Goal: Information Seeking & Learning: Learn about a topic

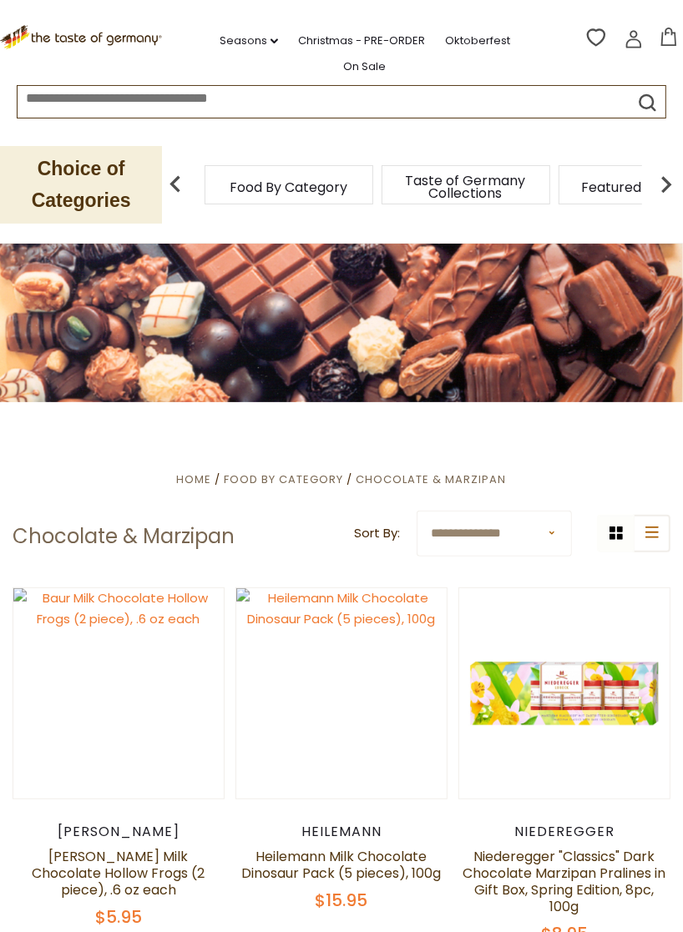
click at [21, 43] on icon ".st0{fill:#EDD300;} .st1{fill:#D33E21;}" at bounding box center [82, 37] width 164 height 25
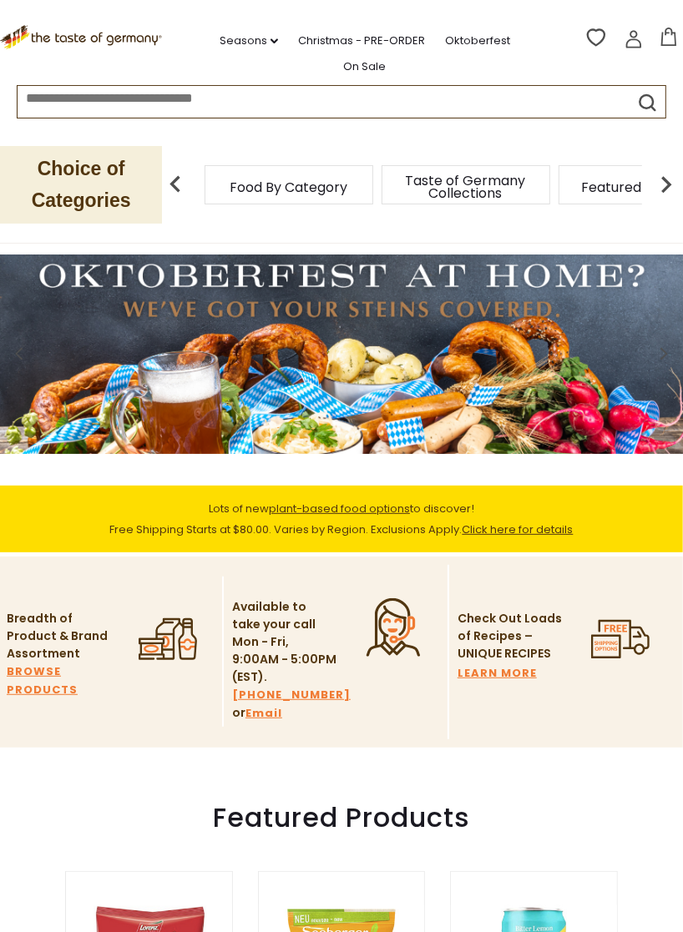
click at [325, 191] on span "Food By Category" at bounding box center [289, 187] width 118 height 13
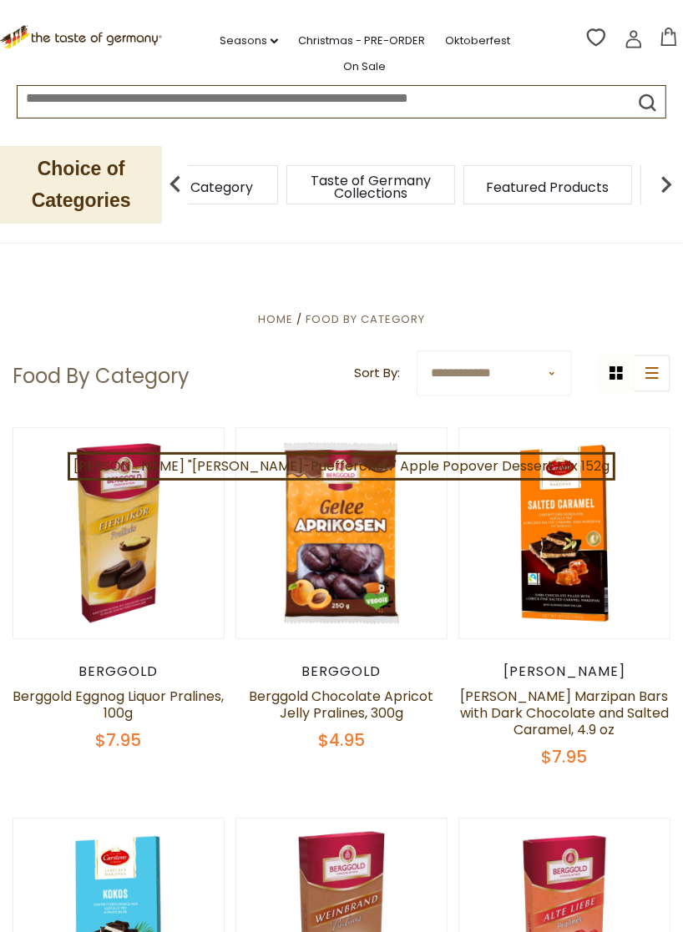
click at [391, 196] on span "Taste of Germany Collections" at bounding box center [371, 186] width 134 height 25
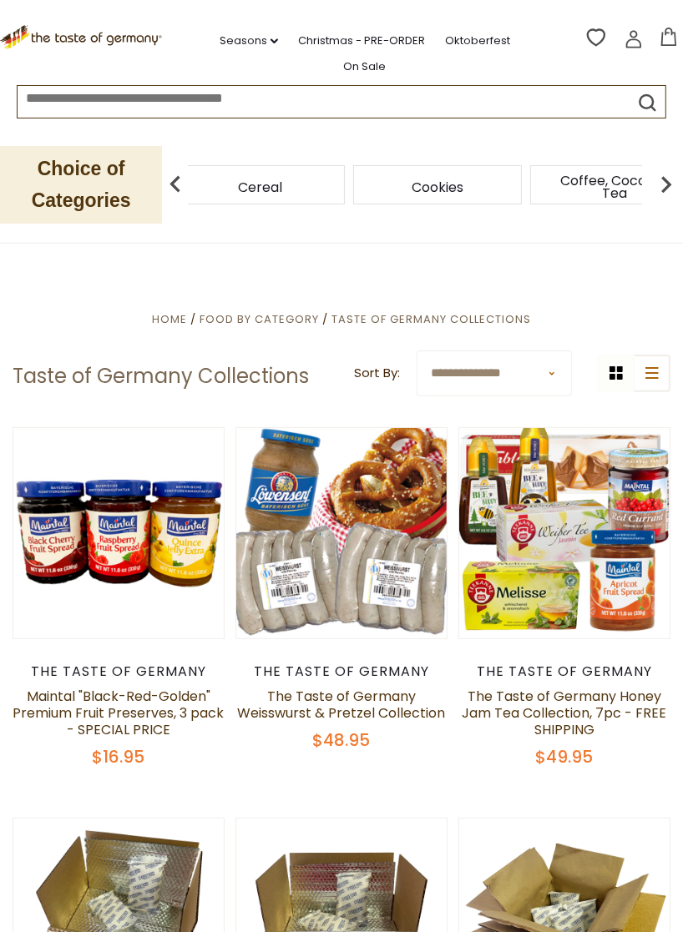
click at [663, 179] on img at bounding box center [665, 184] width 33 height 33
click at [663, 174] on img at bounding box center [665, 184] width 33 height 33
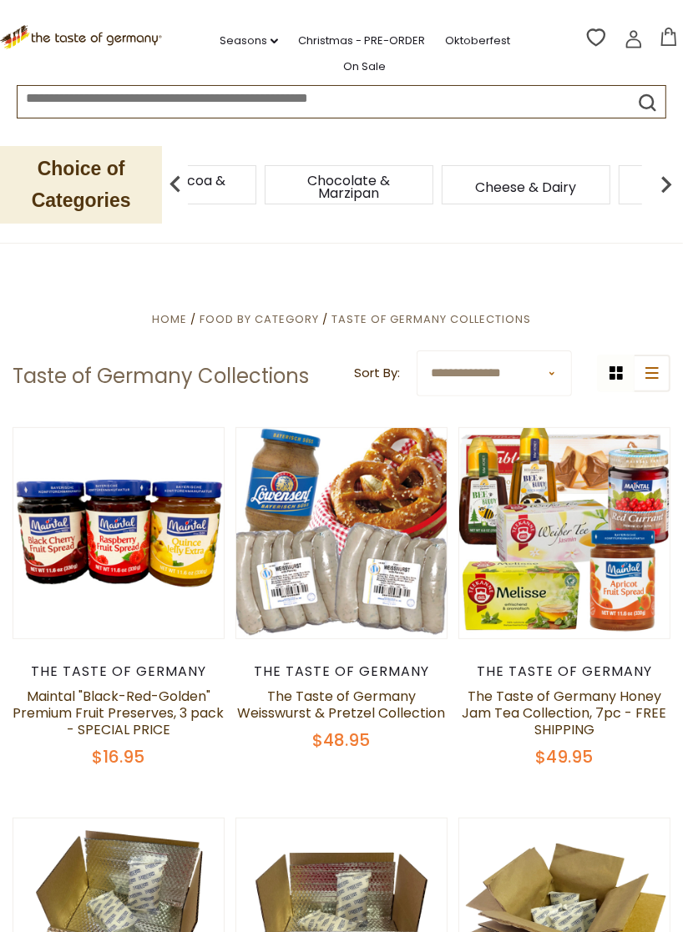
click at [668, 186] on img at bounding box center [665, 184] width 33 height 33
click at [661, 187] on img at bounding box center [665, 184] width 33 height 33
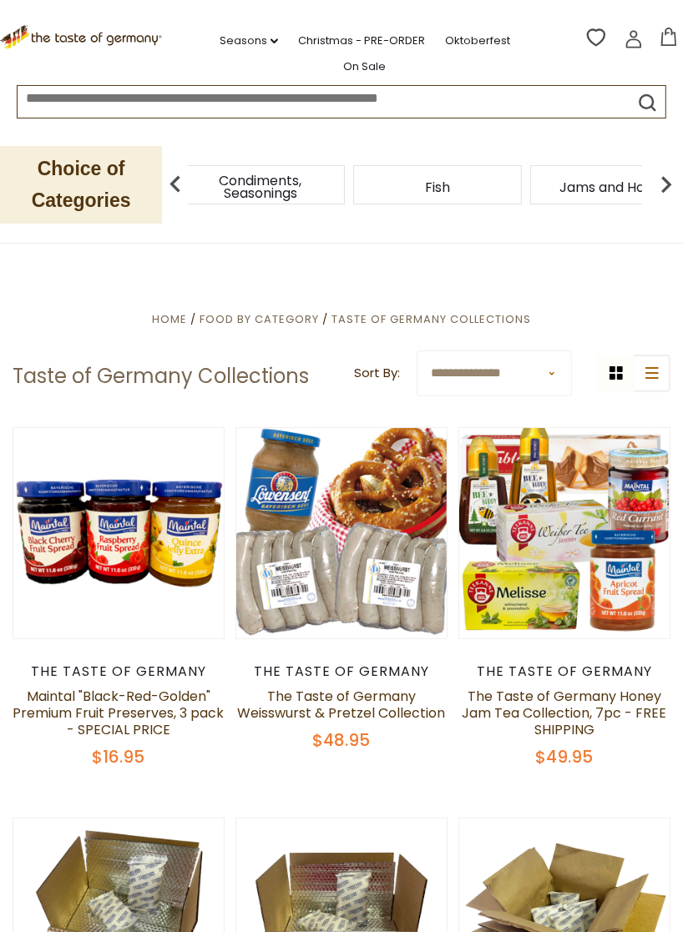
click at [663, 185] on img at bounding box center [665, 184] width 33 height 33
click at [668, 183] on img at bounding box center [665, 184] width 33 height 33
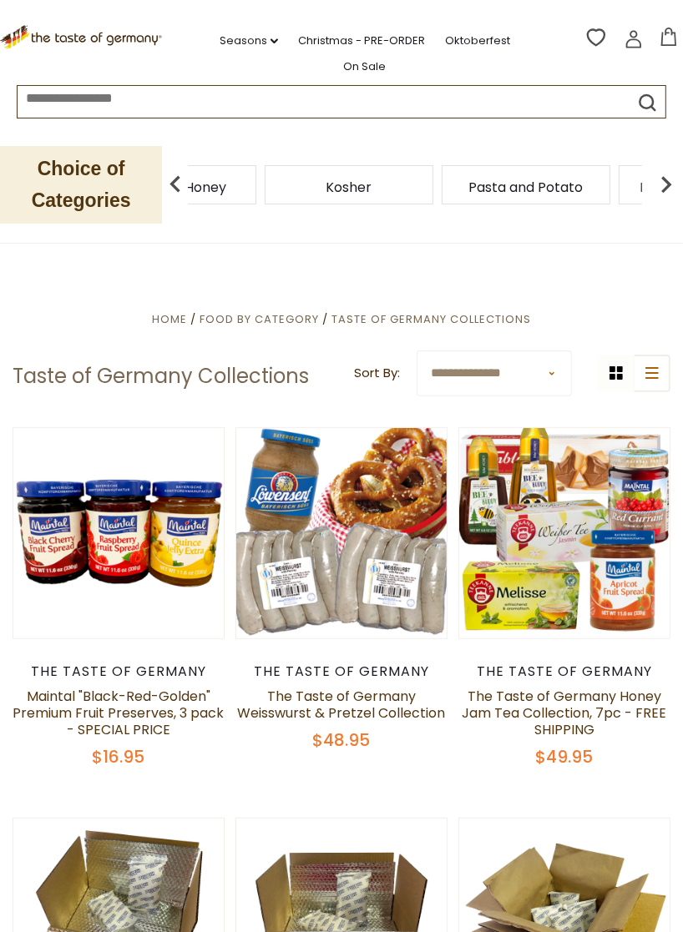
click at [661, 184] on img at bounding box center [665, 184] width 33 height 33
click at [662, 184] on img at bounding box center [665, 184] width 33 height 33
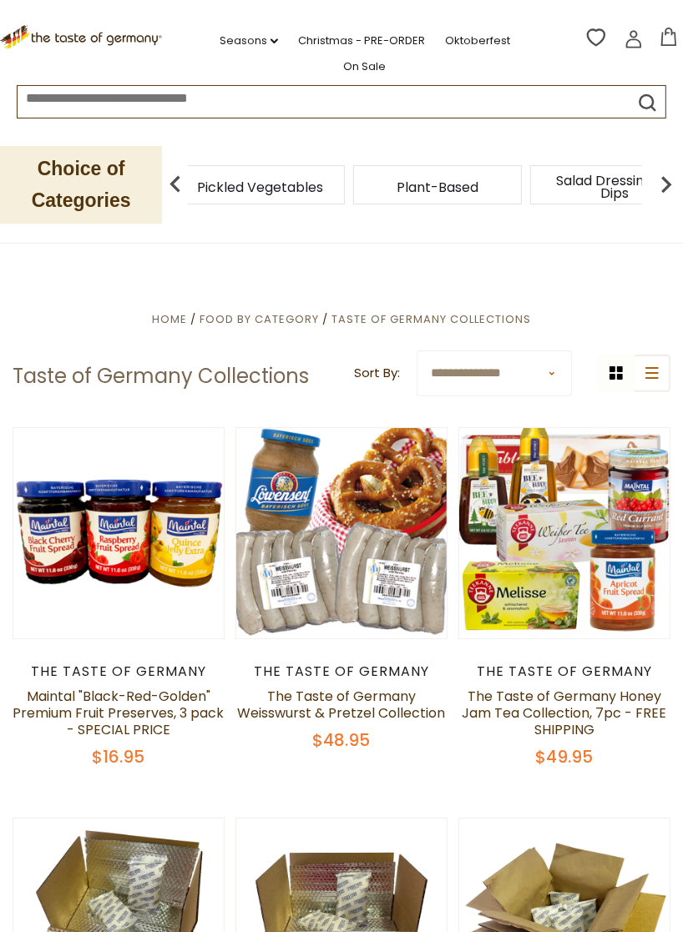
click at [668, 181] on img at bounding box center [665, 184] width 33 height 33
click at [662, 184] on img at bounding box center [665, 184] width 33 height 33
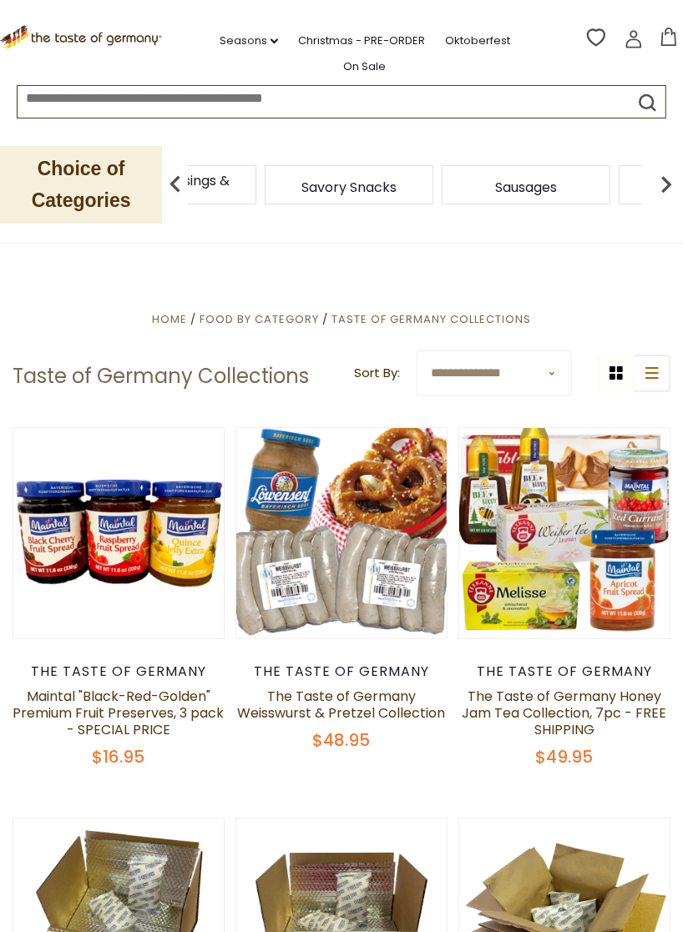
click at [658, 187] on img at bounding box center [665, 184] width 33 height 33
click at [662, 184] on img at bounding box center [665, 184] width 33 height 33
click at [663, 184] on img at bounding box center [665, 184] width 33 height 33
click at [658, 184] on img at bounding box center [665, 184] width 33 height 33
click at [660, 183] on img at bounding box center [665, 184] width 33 height 33
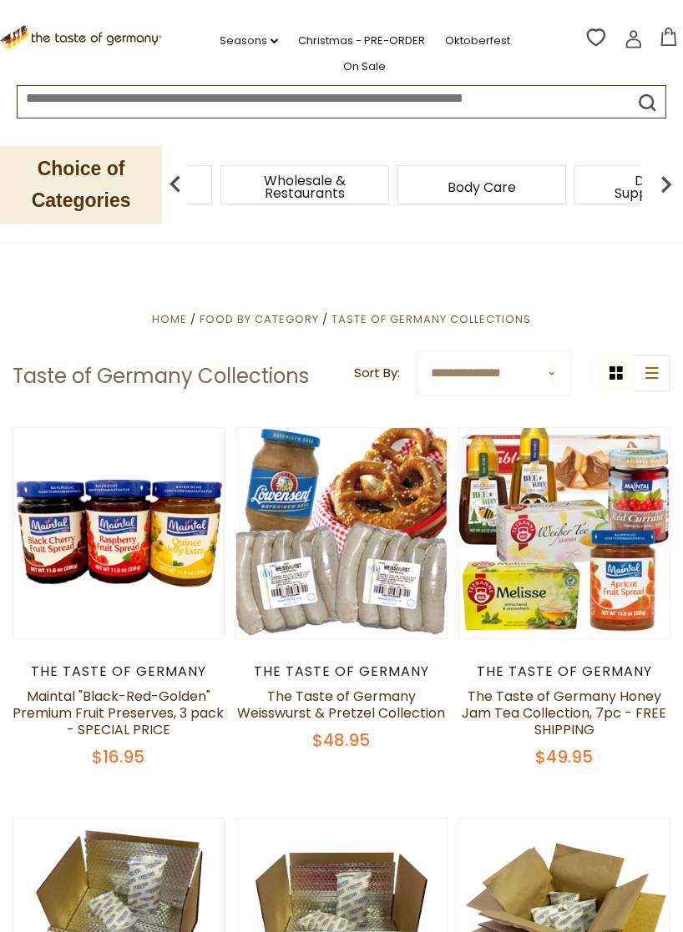
click at [665, 183] on img at bounding box center [665, 184] width 33 height 33
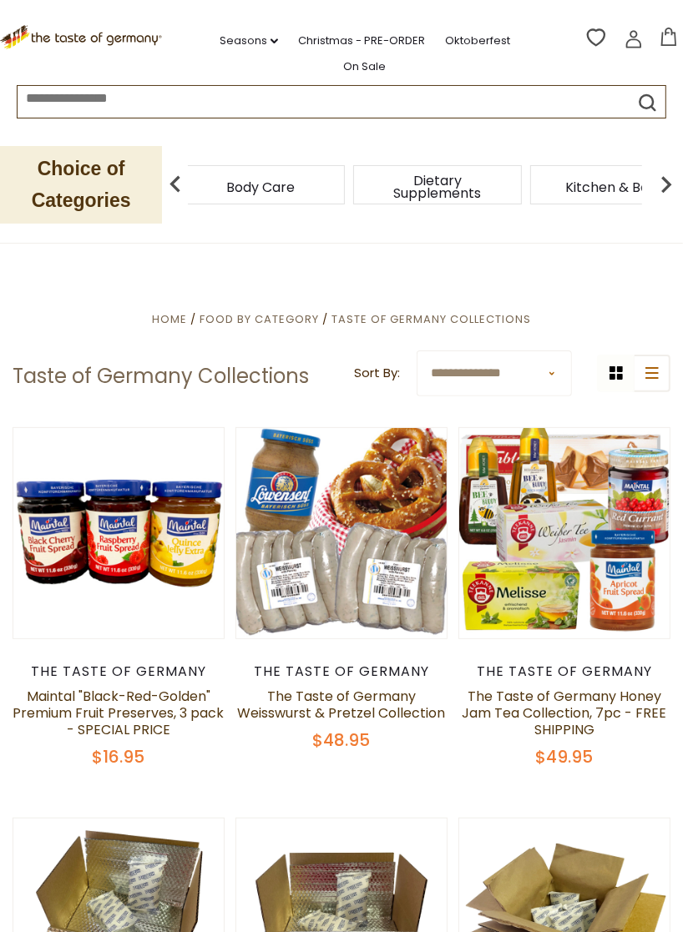
click at [663, 183] on img at bounding box center [665, 184] width 33 height 33
click at [659, 184] on img at bounding box center [665, 184] width 33 height 33
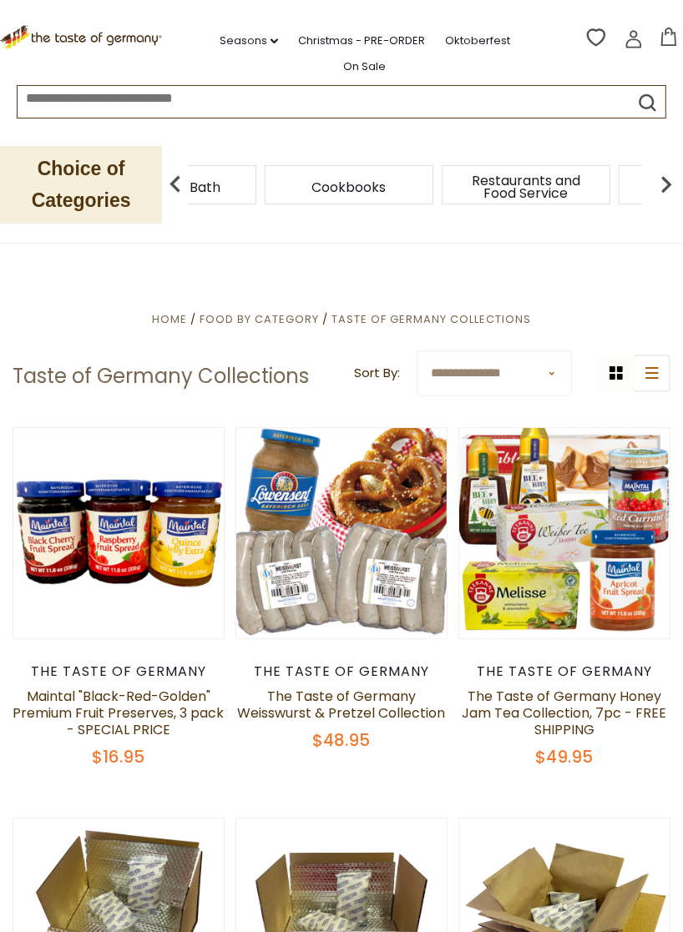
click at [663, 183] on img at bounding box center [665, 184] width 33 height 33
click at [663, 184] on img at bounding box center [665, 184] width 33 height 33
click at [663, 183] on img at bounding box center [665, 184] width 33 height 33
click at [661, 183] on img at bounding box center [665, 184] width 33 height 33
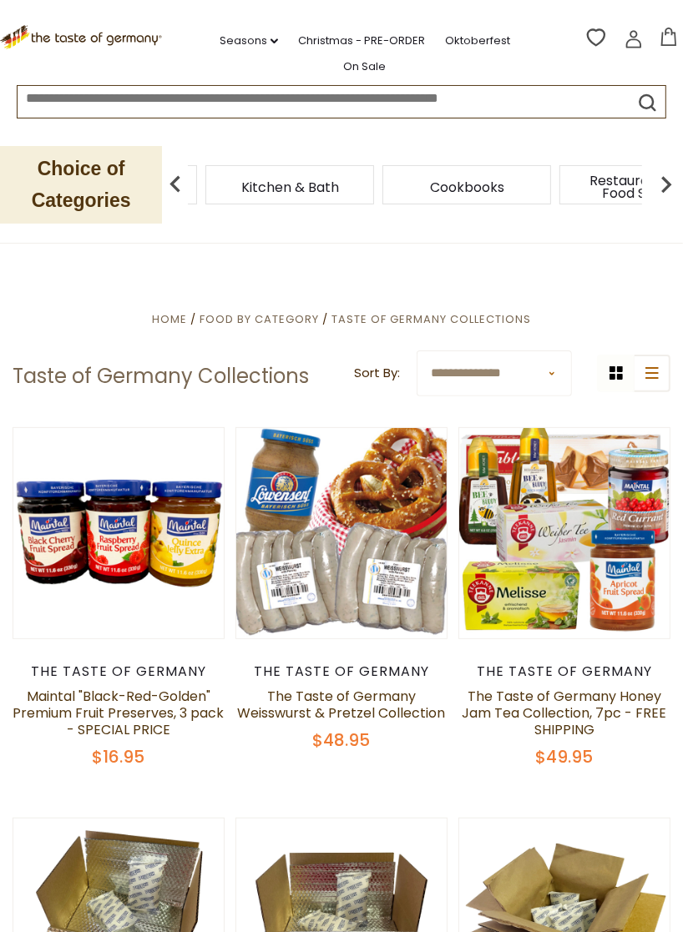
click at [107, 42] on icon ".st0{fill:#EDD300;} .st1{fill:#D33E21;}" at bounding box center [82, 37] width 164 height 25
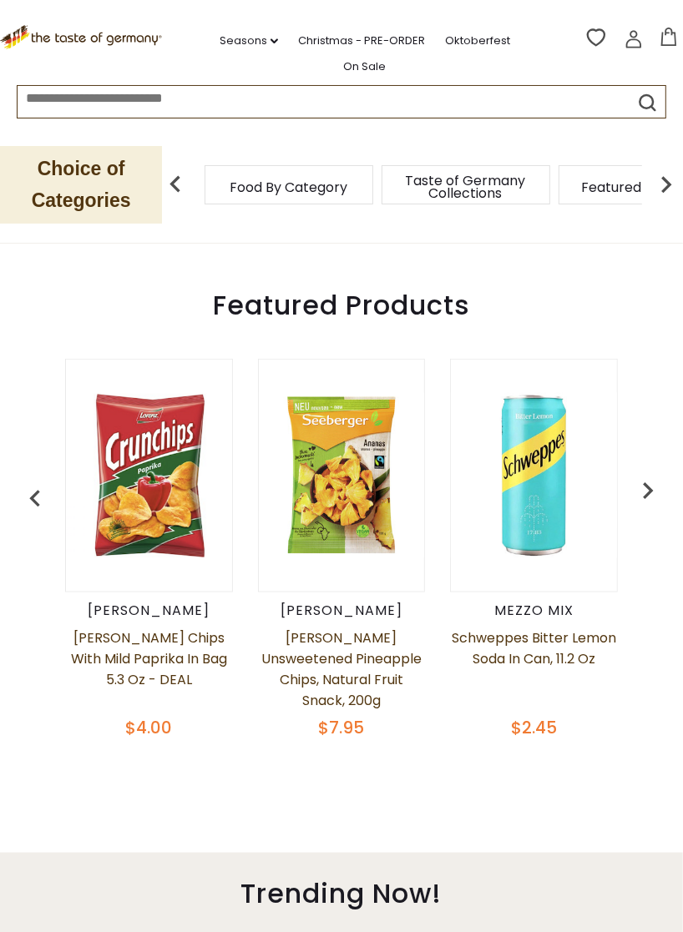
scroll to position [501, 0]
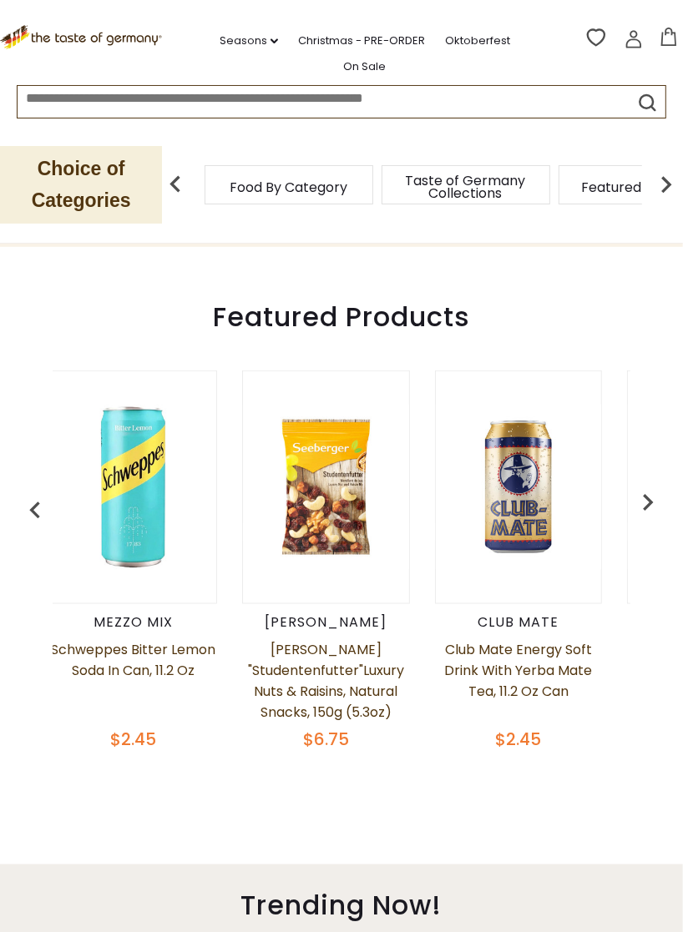
click at [20, 494] on img "button" at bounding box center [34, 510] width 33 height 33
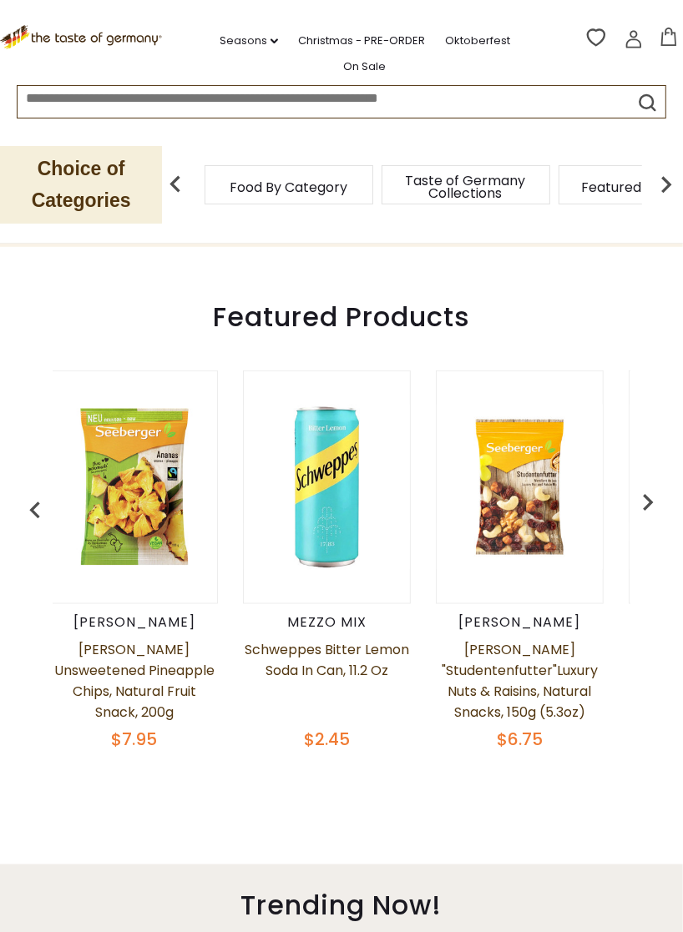
click at [27, 494] on img "button" at bounding box center [34, 510] width 33 height 33
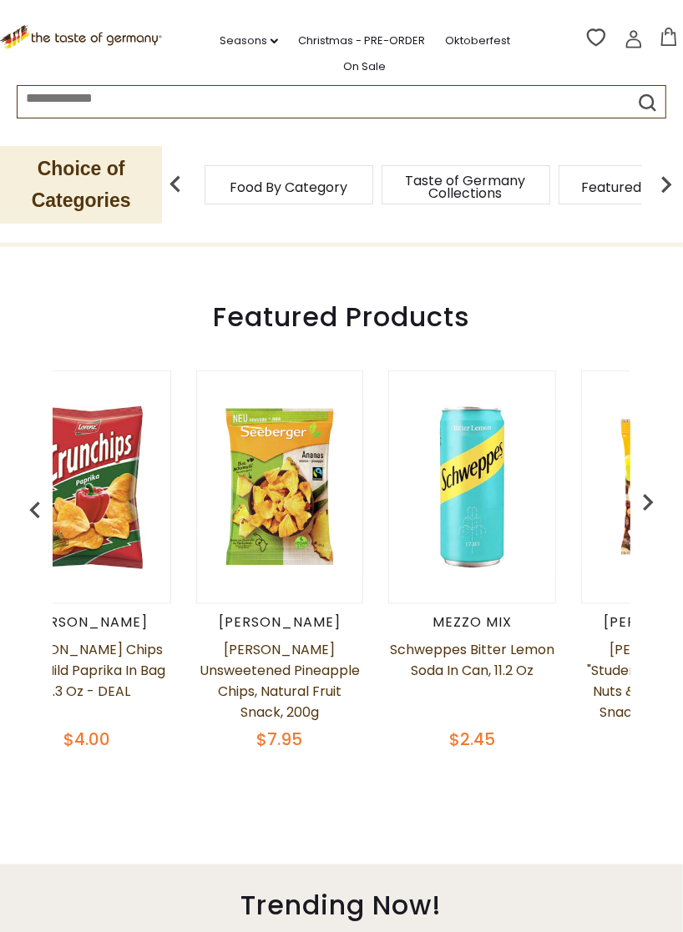
scroll to position [0, 14]
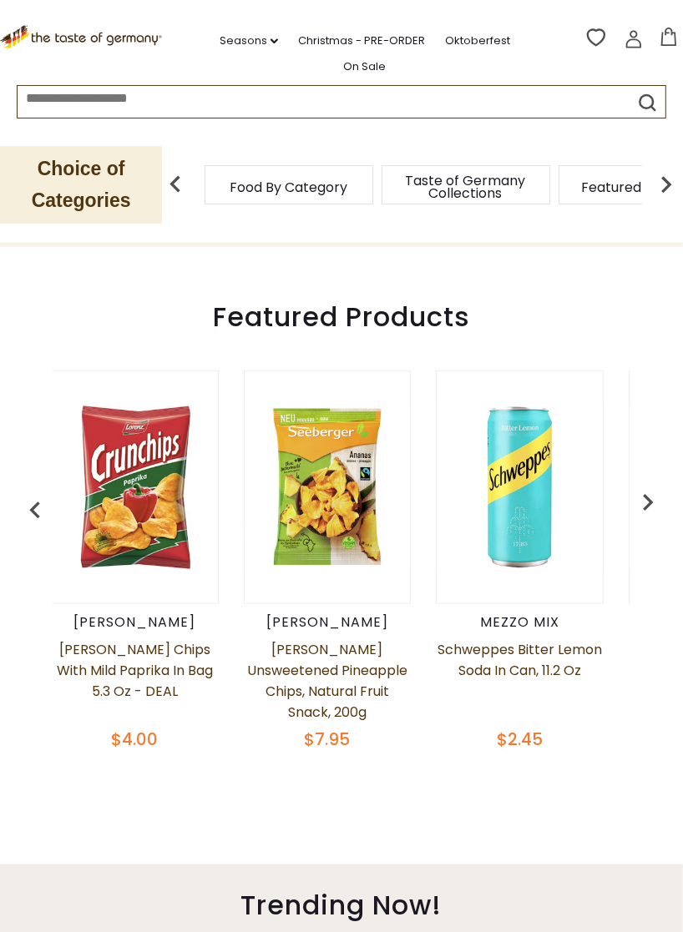
click at [150, 668] on link "[PERSON_NAME] Chips with Mild Paprika in Bag 5.3 oz - DEAL" at bounding box center [135, 680] width 168 height 83
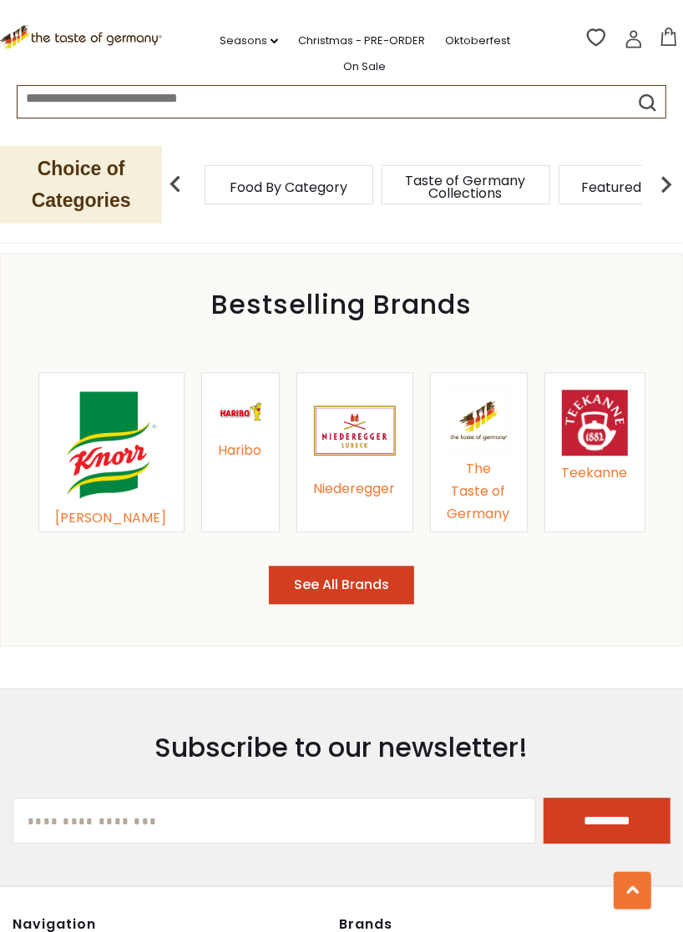
click at [561, 497] on div "Knorr Haribo Niederegger The Taste of Germany Teekanne" at bounding box center [341, 452] width 613 height 227
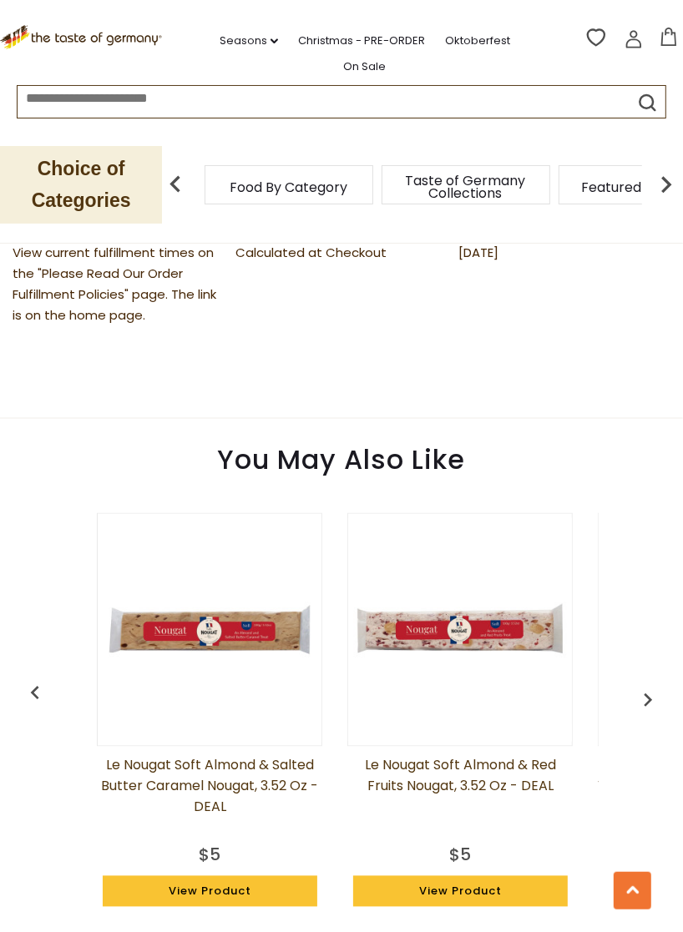
scroll to position [1031, 0]
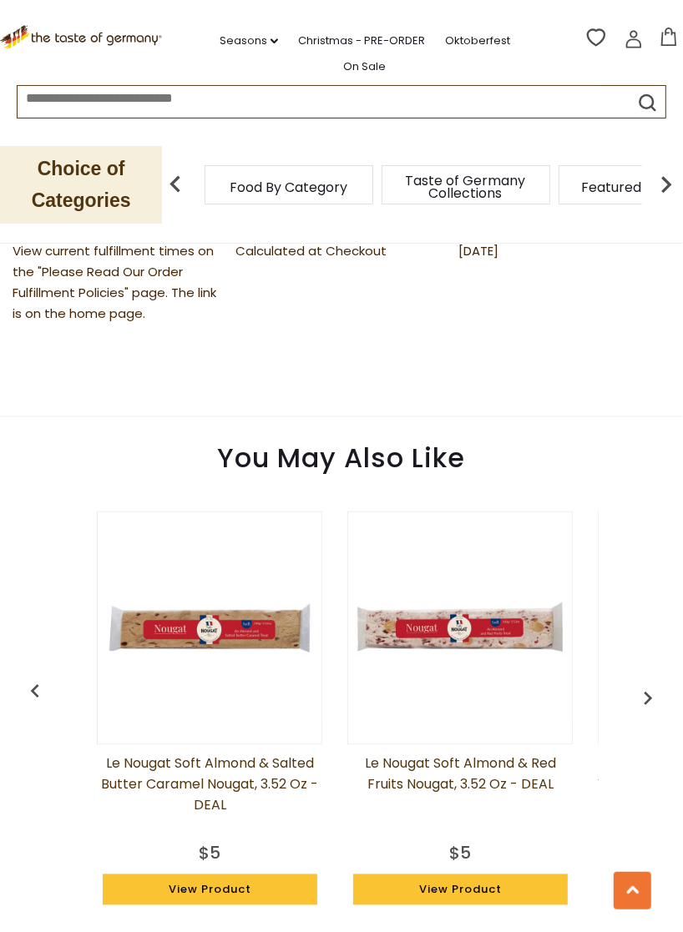
click at [643, 685] on img "button" at bounding box center [647, 698] width 27 height 27
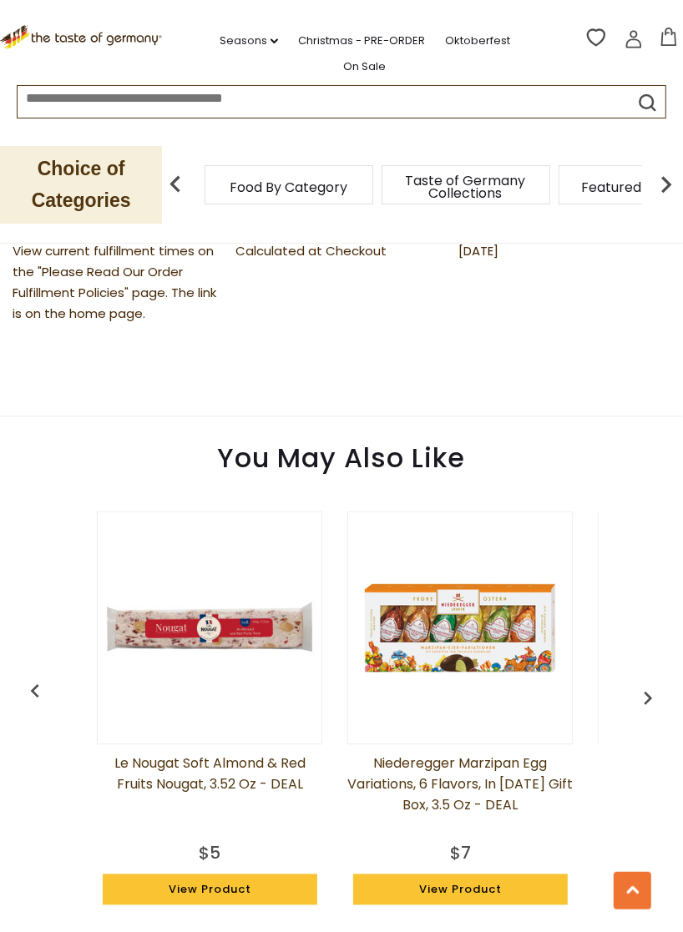
click at [644, 685] on img "button" at bounding box center [647, 698] width 27 height 27
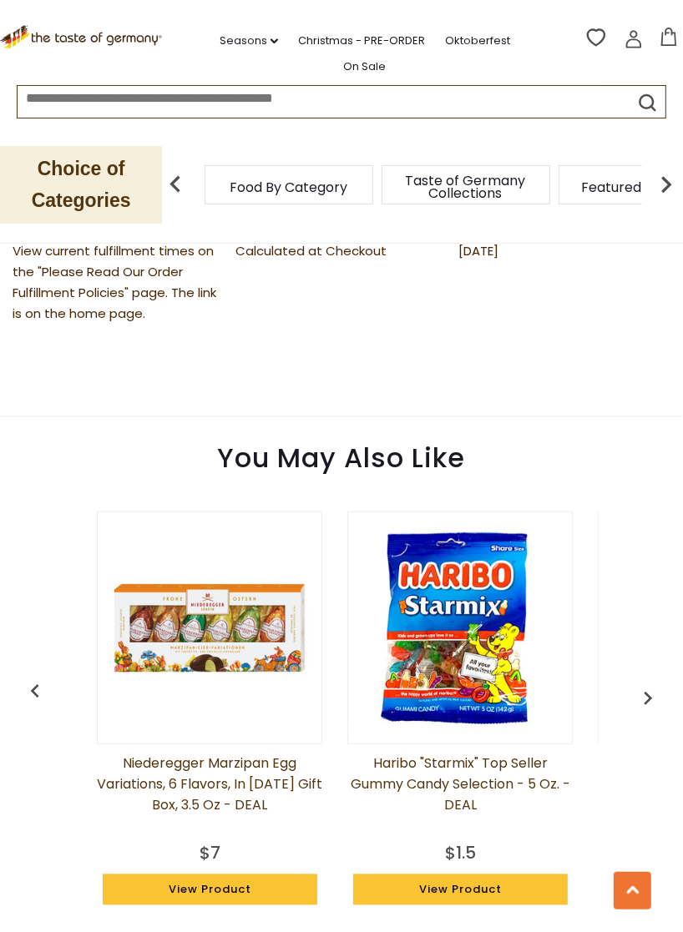
click at [638, 685] on img "button" at bounding box center [647, 698] width 27 height 27
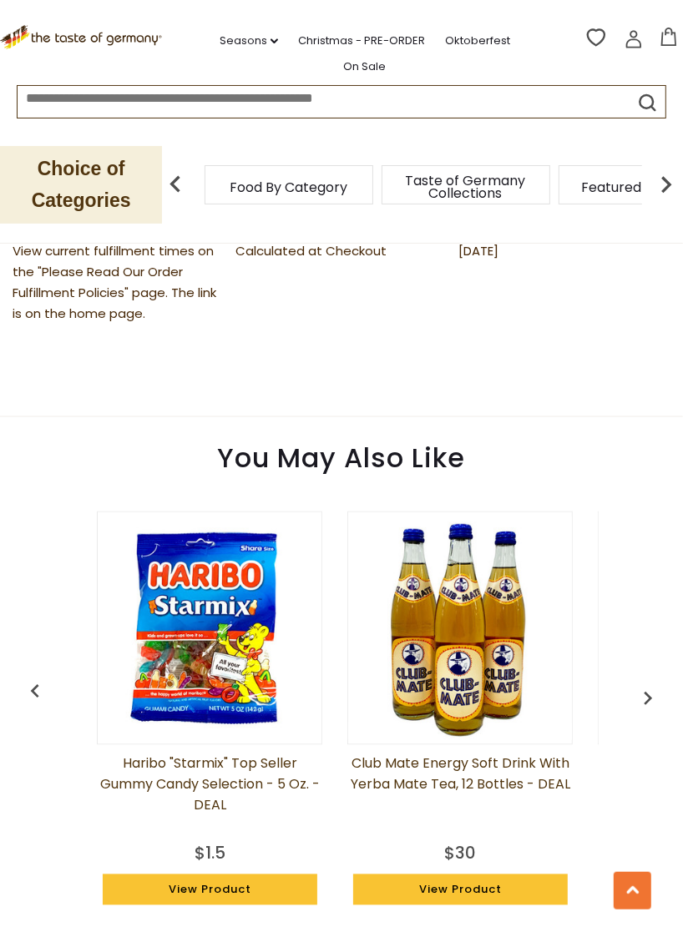
click at [644, 685] on img "button" at bounding box center [647, 698] width 27 height 27
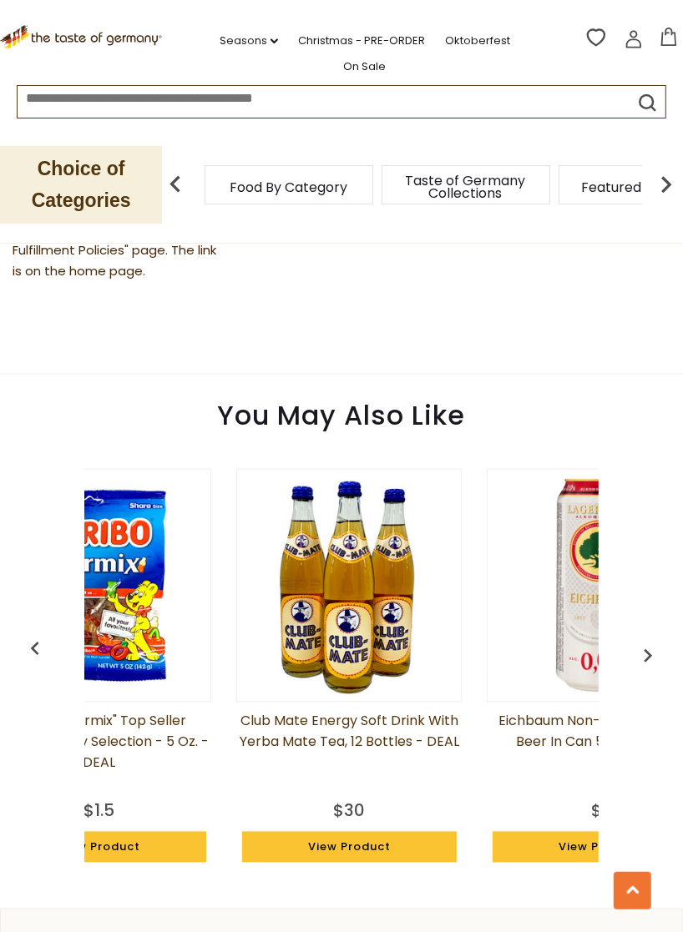
scroll to position [0, 861]
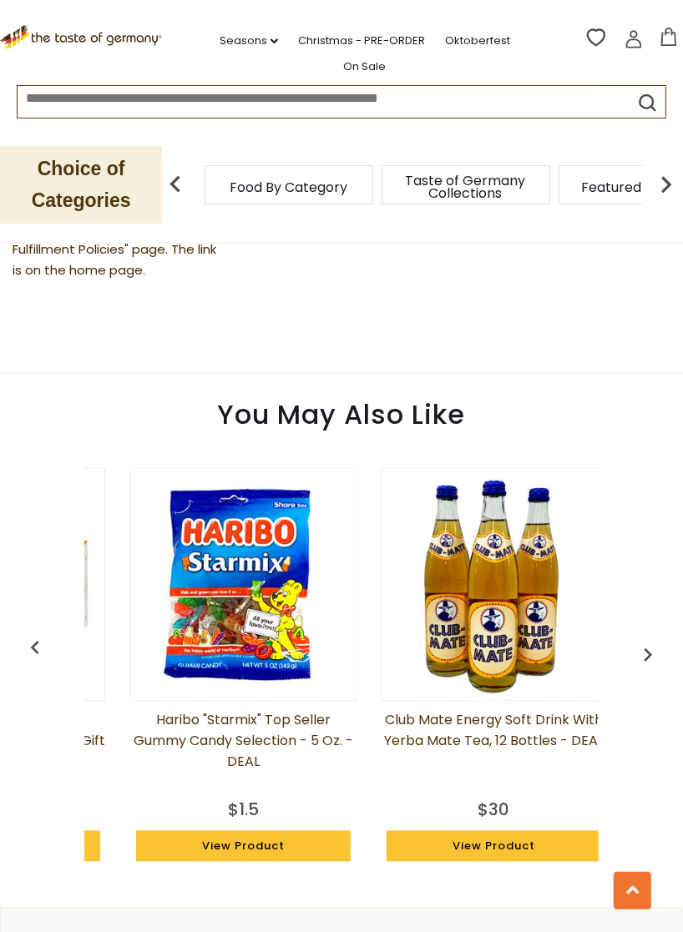
click at [658, 642] on img "button" at bounding box center [647, 655] width 27 height 27
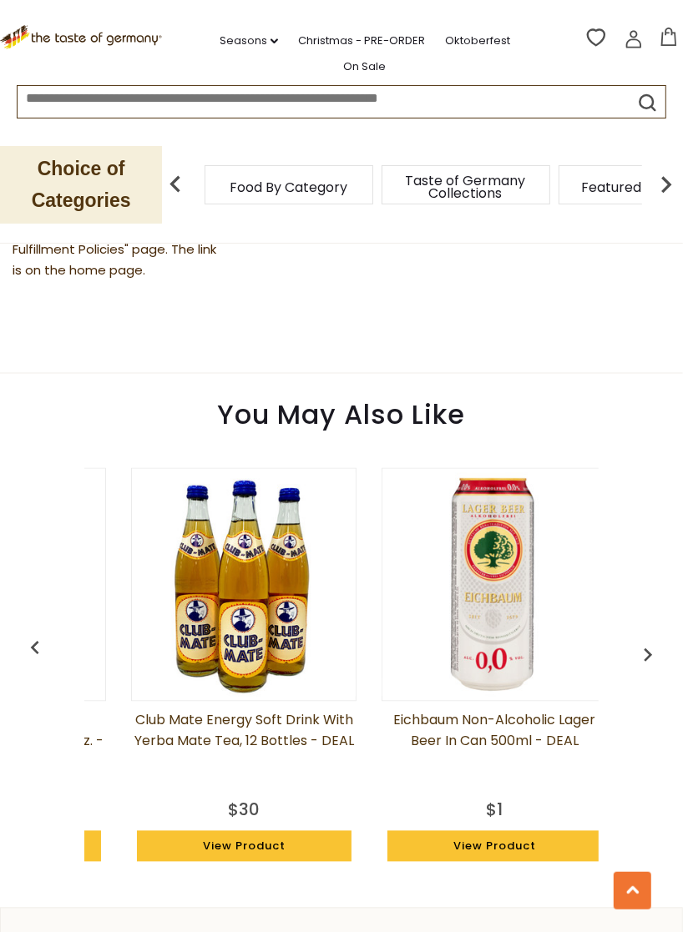
scroll to position [0, 968]
click at [654, 642] on img "button" at bounding box center [647, 655] width 27 height 27
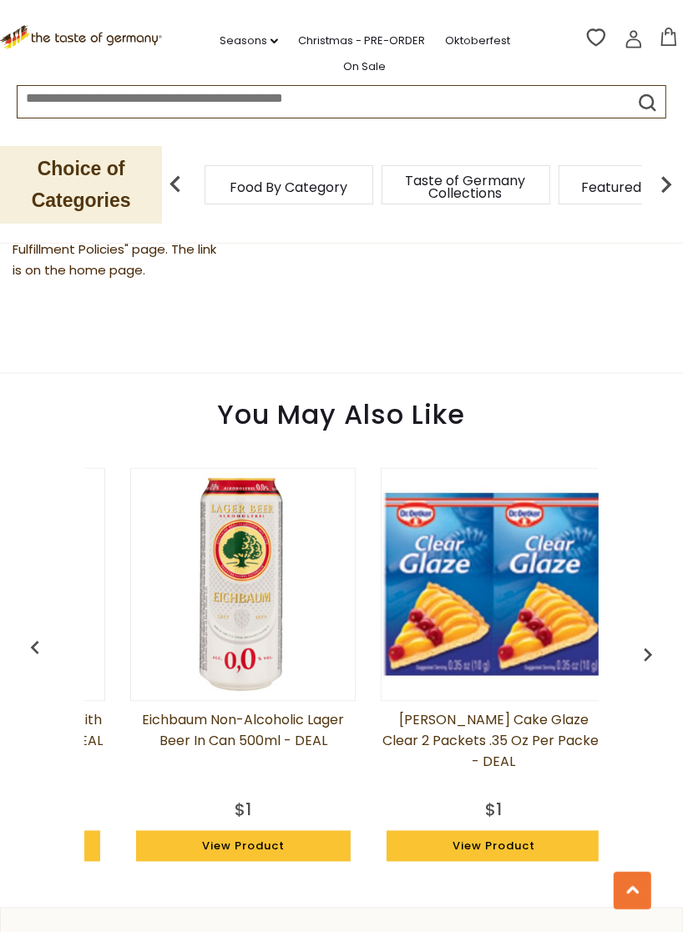
click at [651, 642] on img "button" at bounding box center [647, 655] width 27 height 27
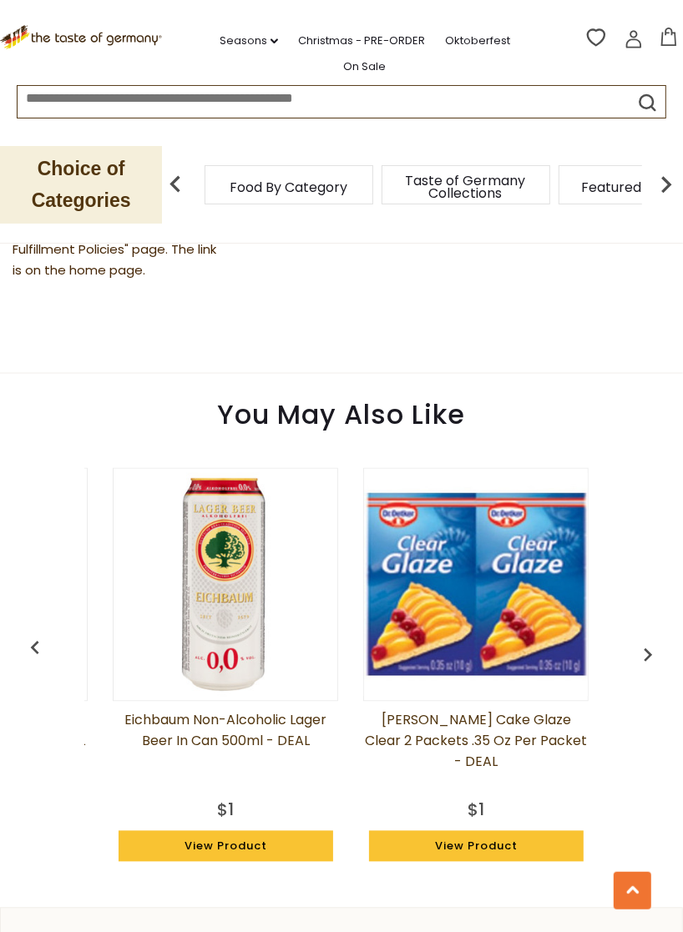
scroll to position [0, 1238]
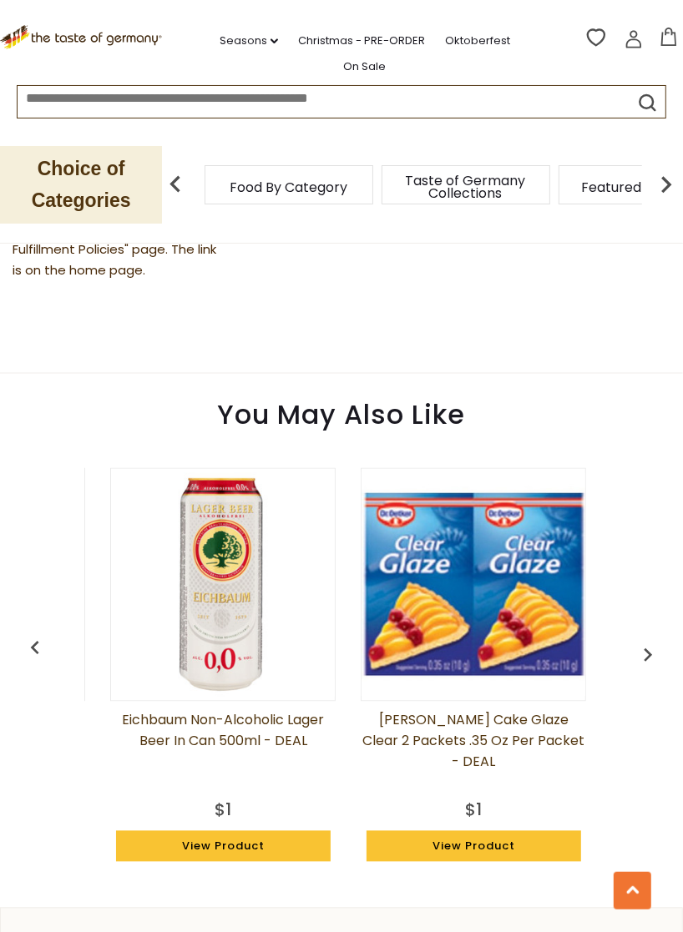
click at [641, 642] on img "button" at bounding box center [647, 655] width 27 height 27
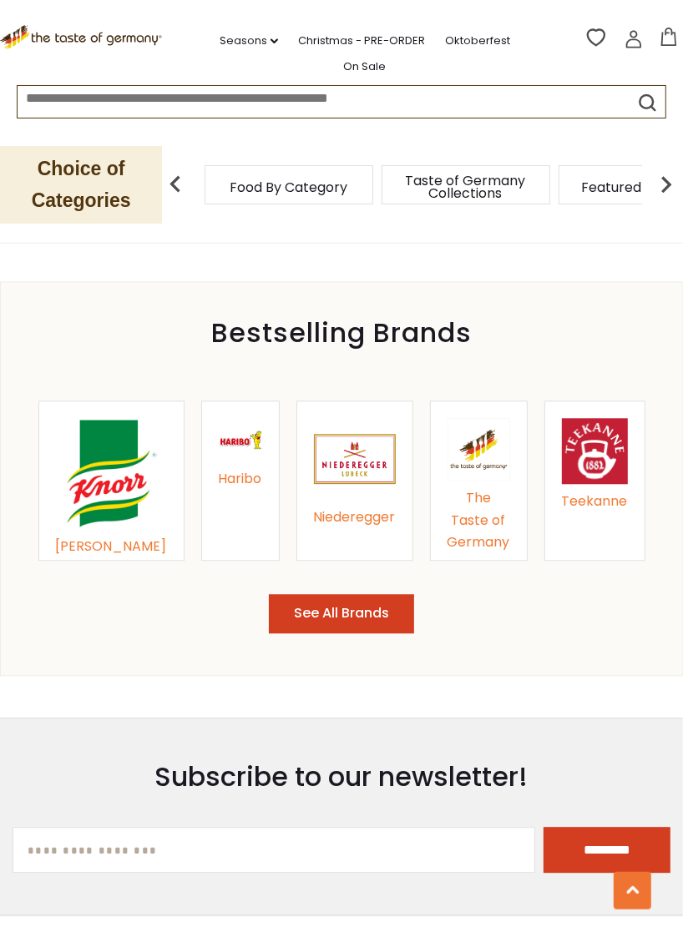
scroll to position [1702, 0]
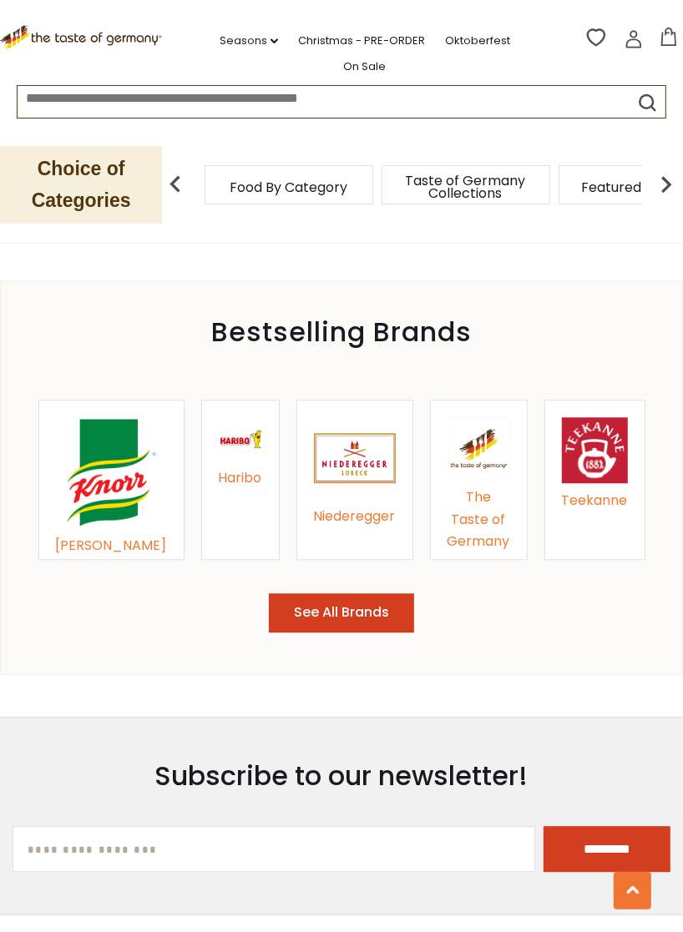
click at [386, 593] on button "See All Brands" at bounding box center [341, 612] width 145 height 39
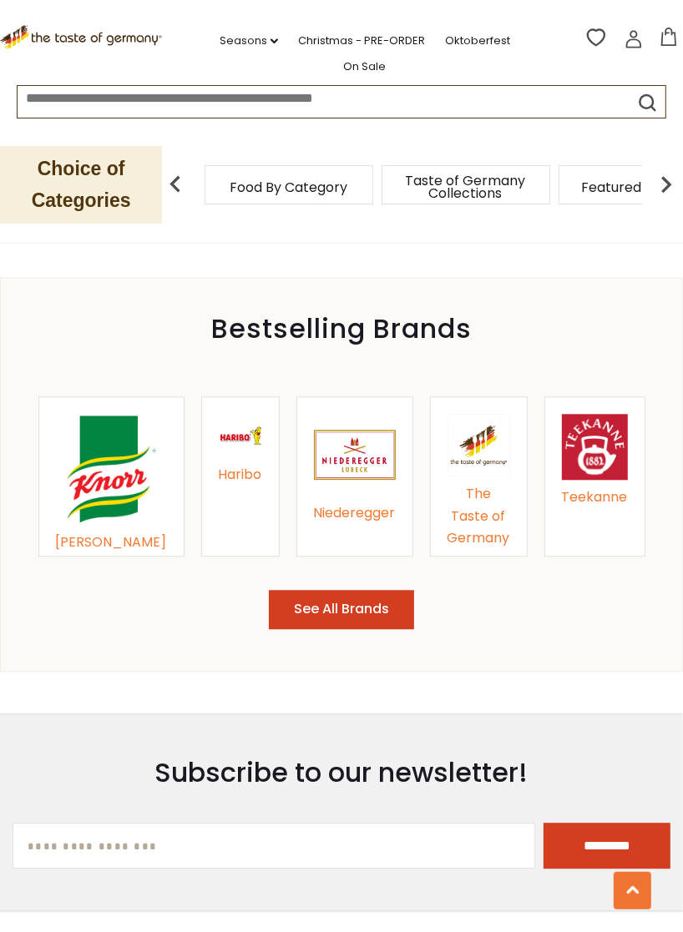
scroll to position [1782, 0]
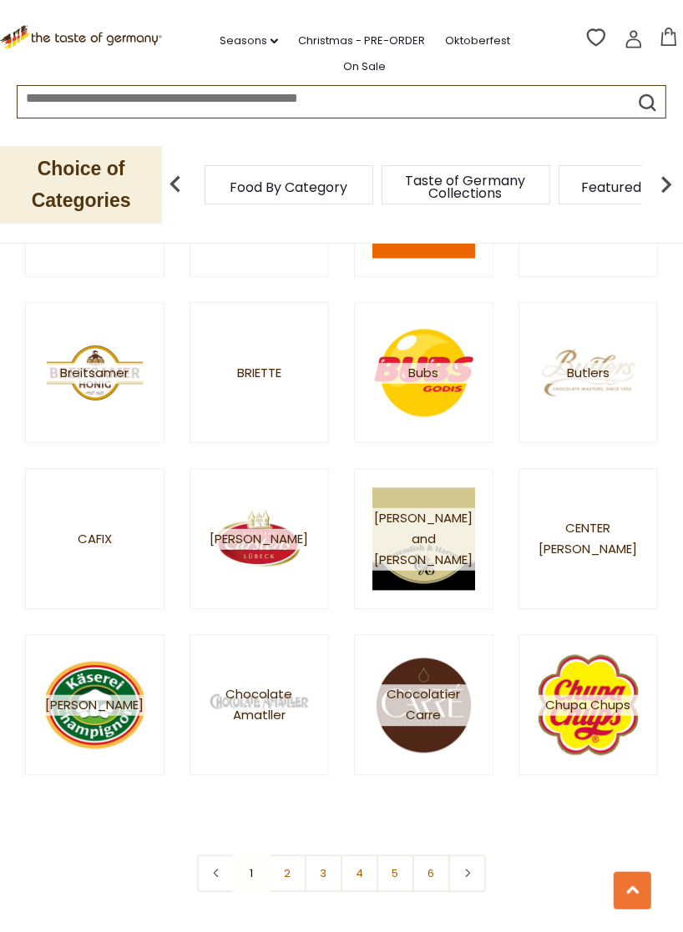
scroll to position [1660, 0]
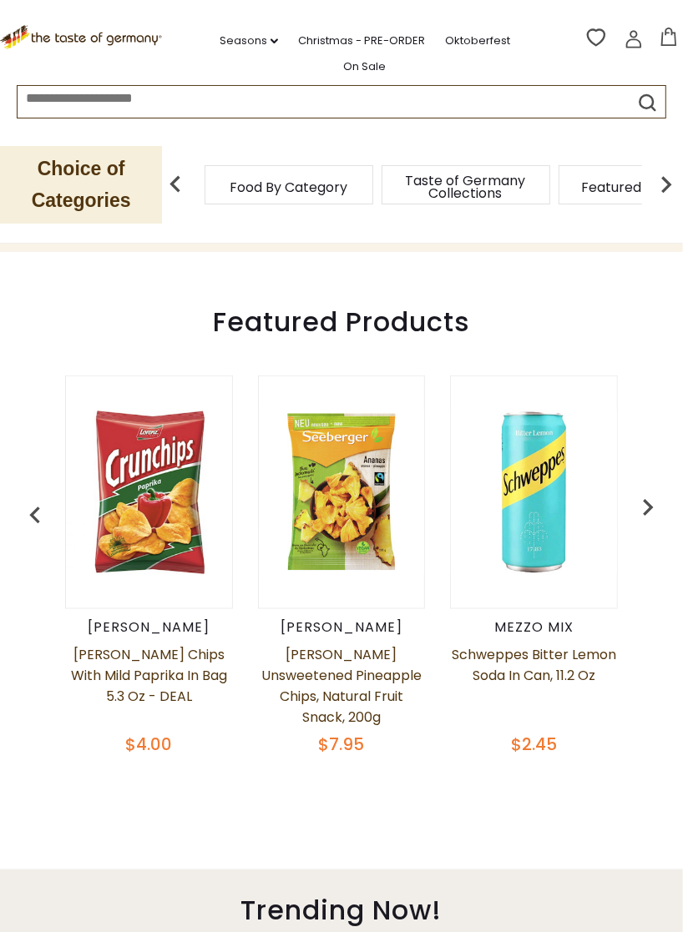
click at [636, 497] on img "button" at bounding box center [647, 507] width 33 height 33
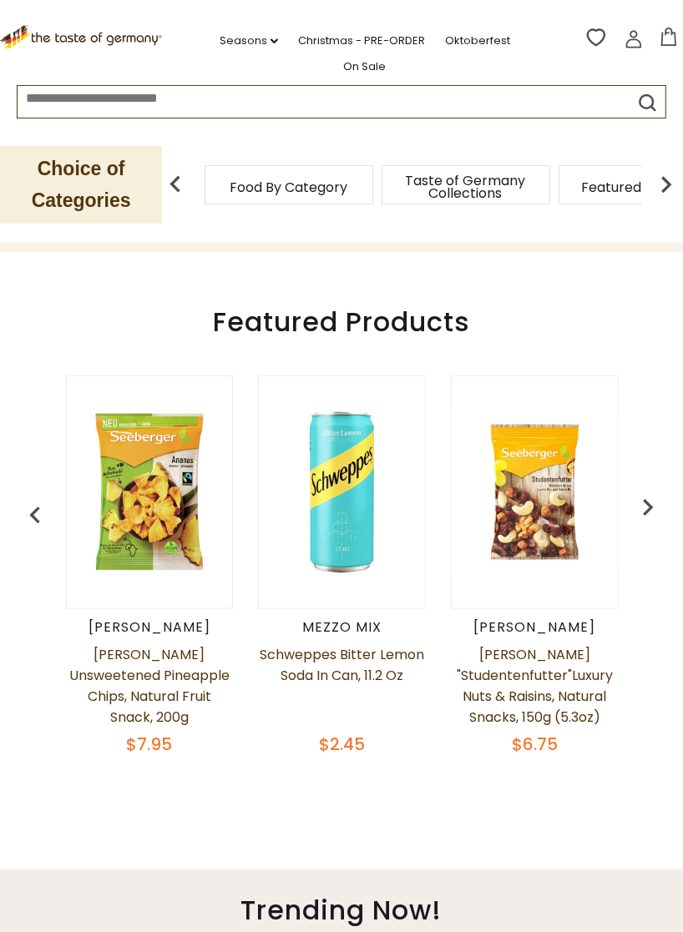
click at [644, 497] on img "button" at bounding box center [647, 507] width 33 height 33
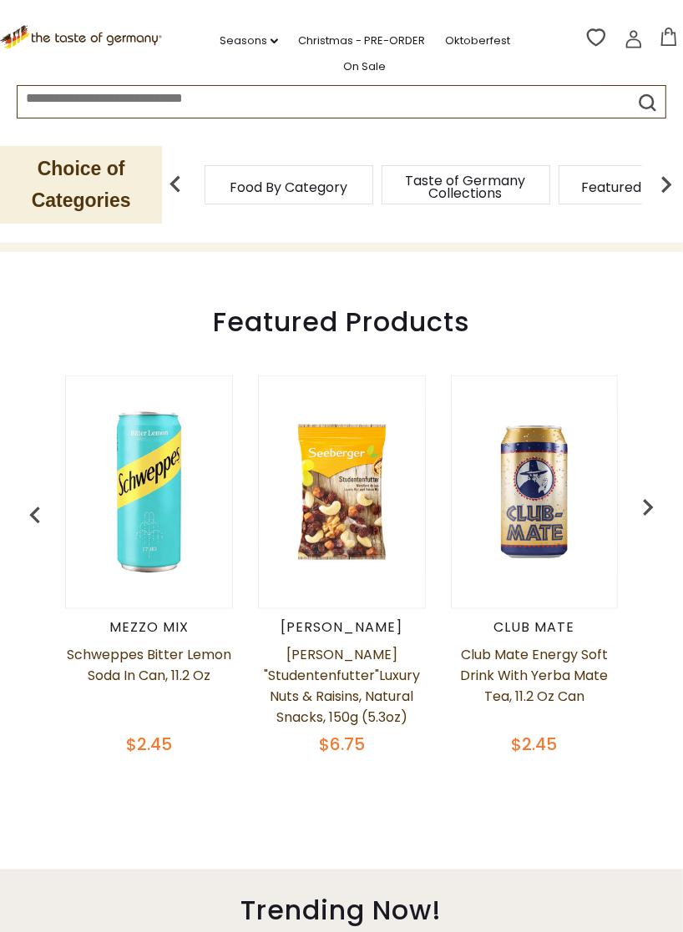
click at [648, 499] on img "button" at bounding box center [647, 507] width 33 height 33
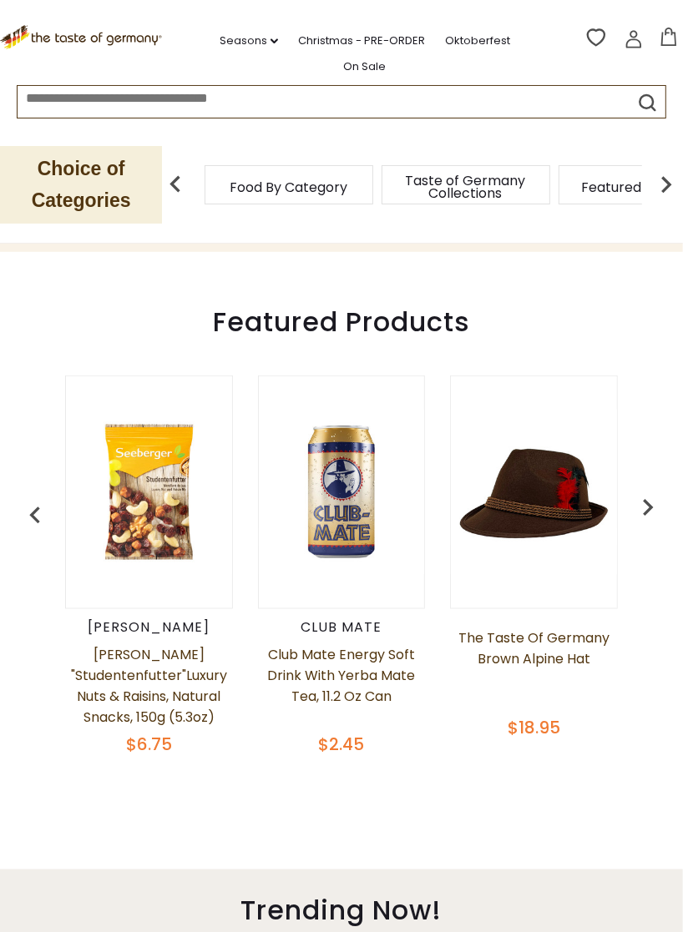
click at [650, 497] on img "button" at bounding box center [647, 507] width 33 height 33
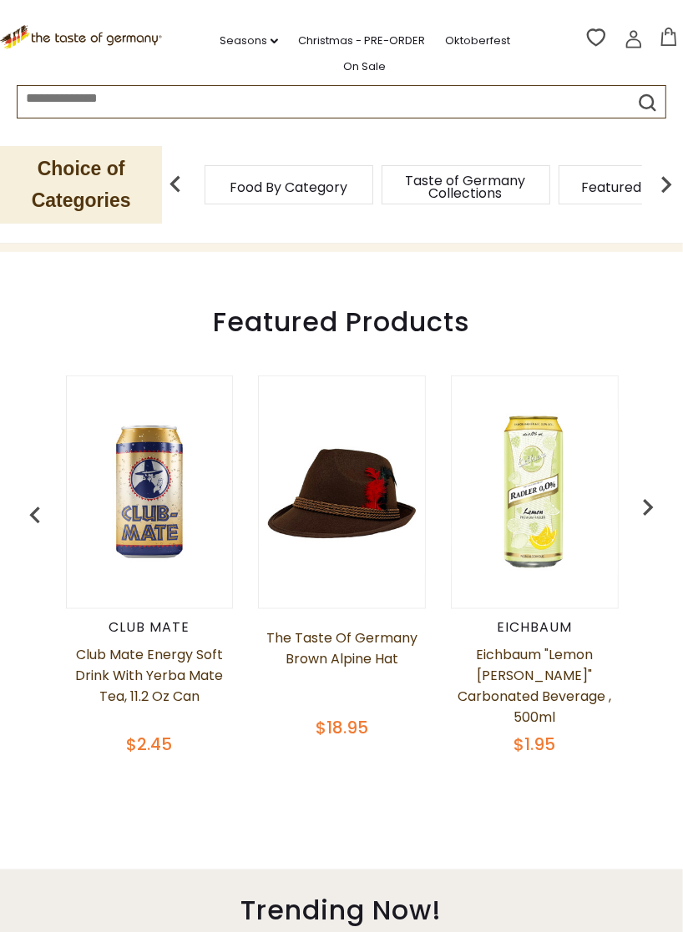
click at [644, 502] on img "button" at bounding box center [647, 507] width 33 height 33
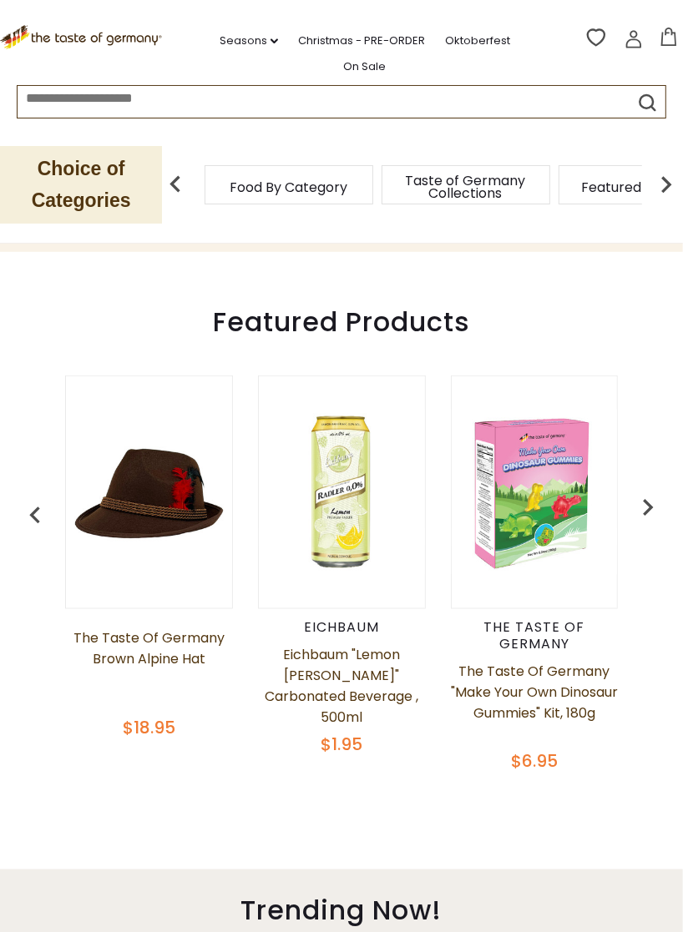
click at [658, 509] on button "button" at bounding box center [647, 511] width 37 height 37
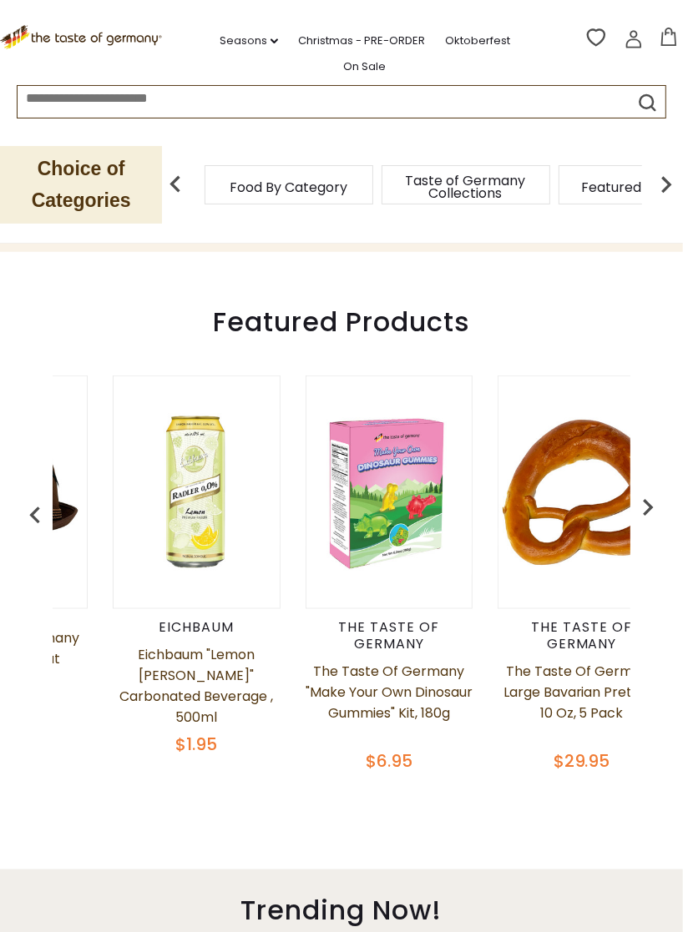
scroll to position [0, 1155]
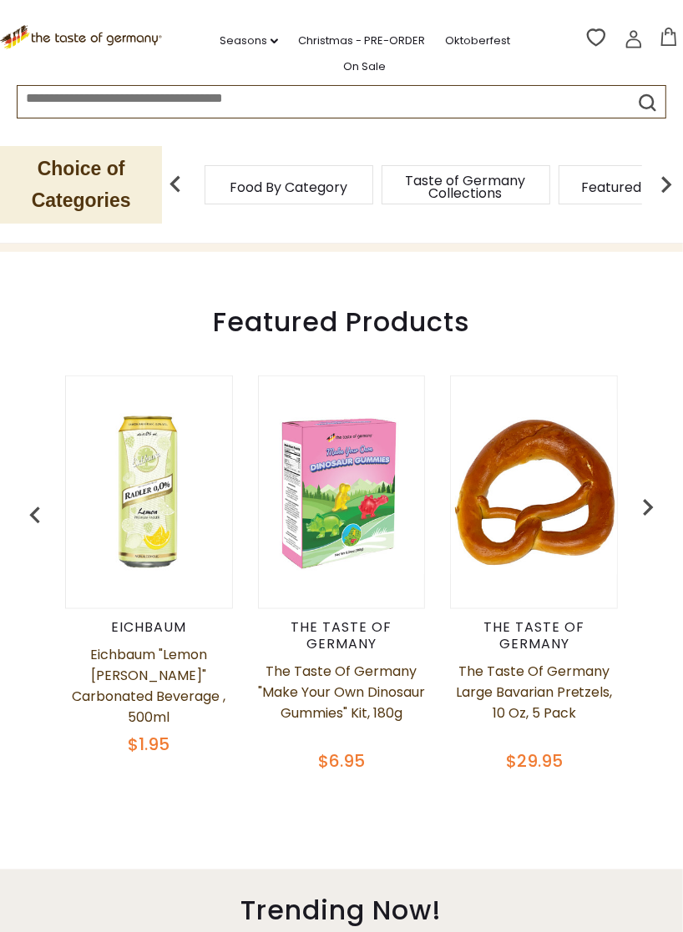
click at [654, 509] on button "button" at bounding box center [647, 511] width 37 height 37
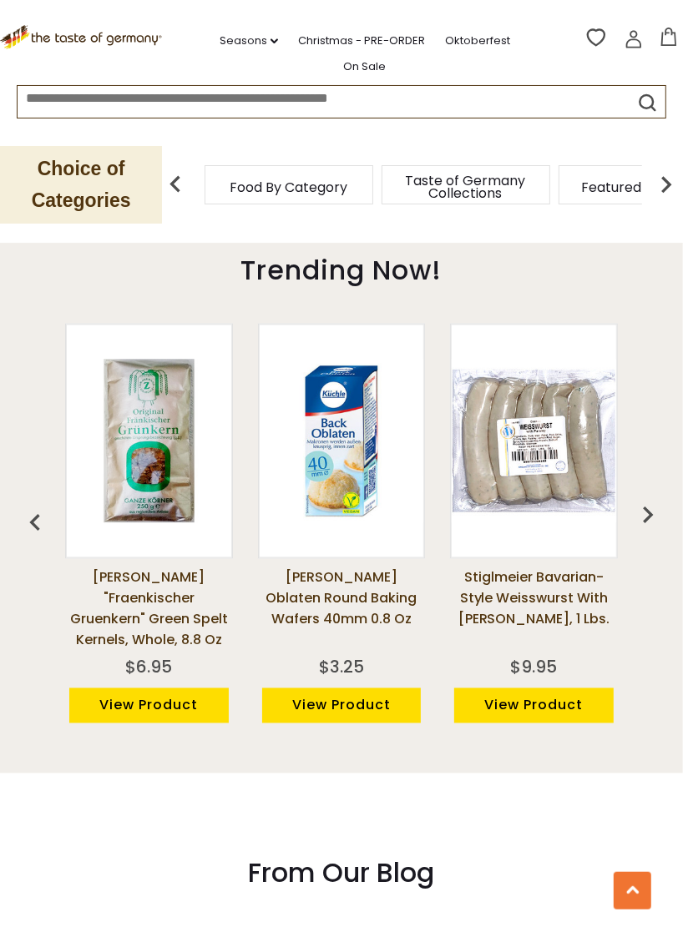
scroll to position [1142, 0]
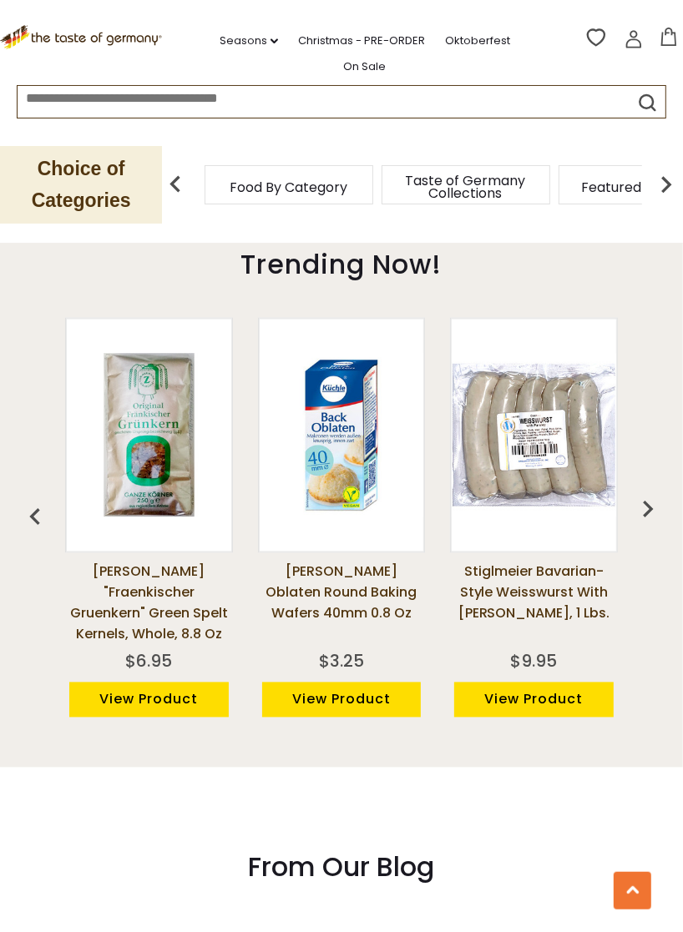
click at [653, 492] on img "button" at bounding box center [647, 508] width 33 height 33
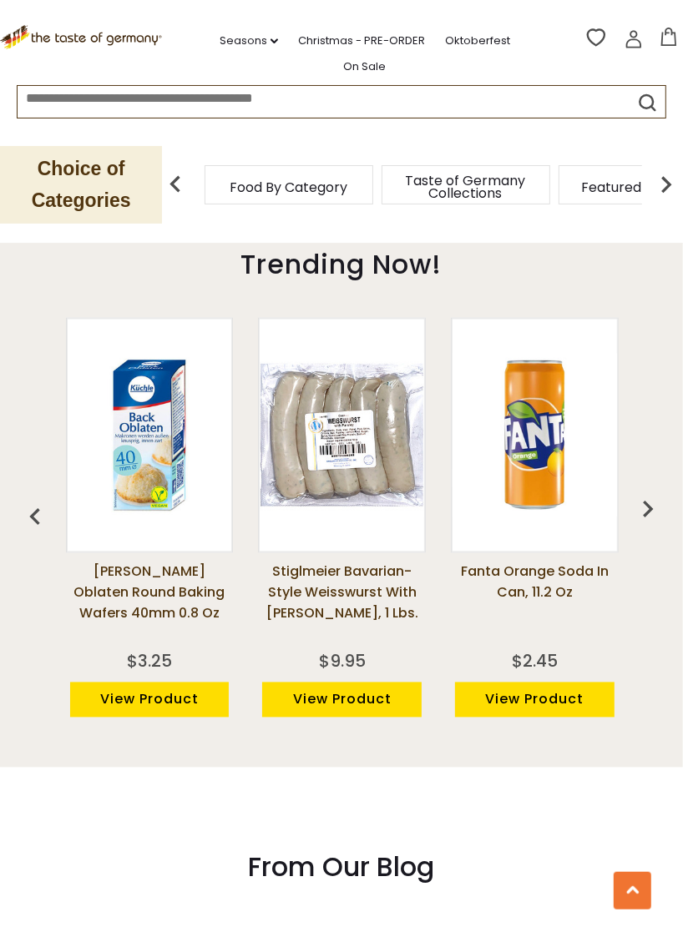
click at [654, 492] on img "button" at bounding box center [647, 508] width 33 height 33
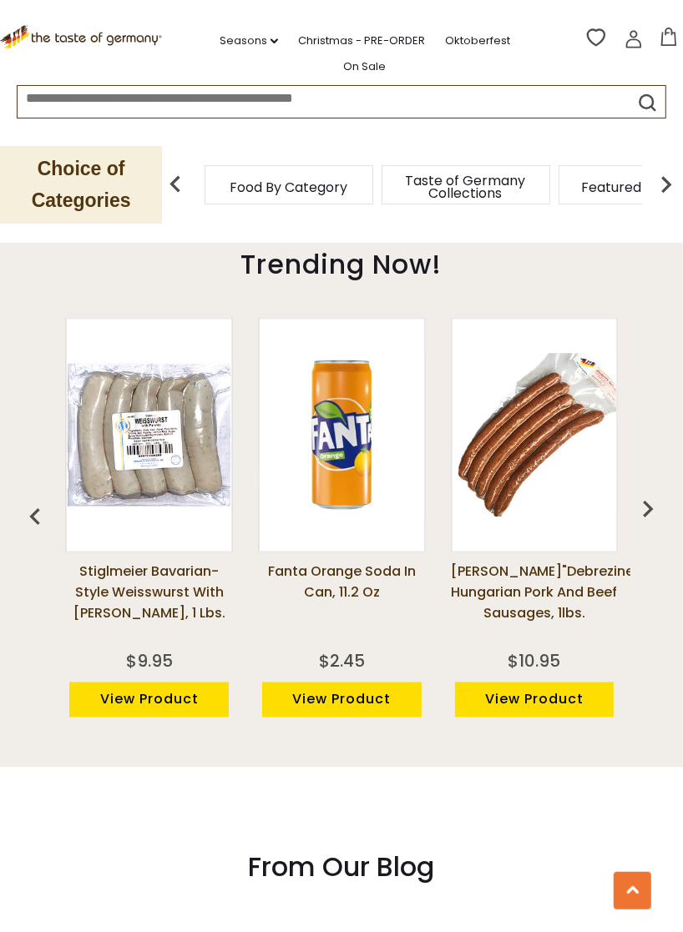
click at [652, 492] on img "button" at bounding box center [647, 508] width 33 height 33
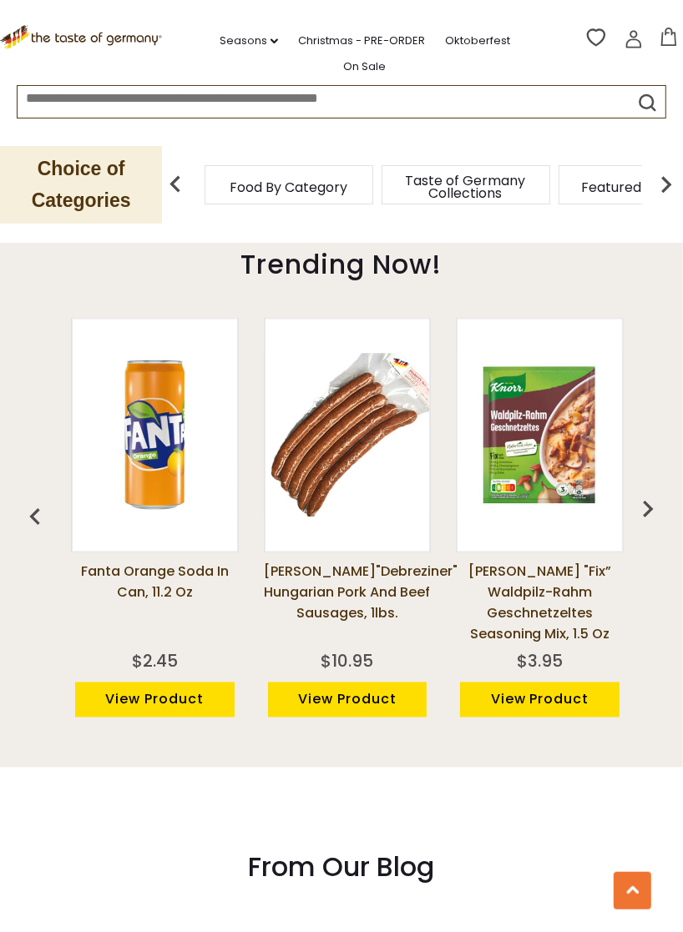
scroll to position [0, 578]
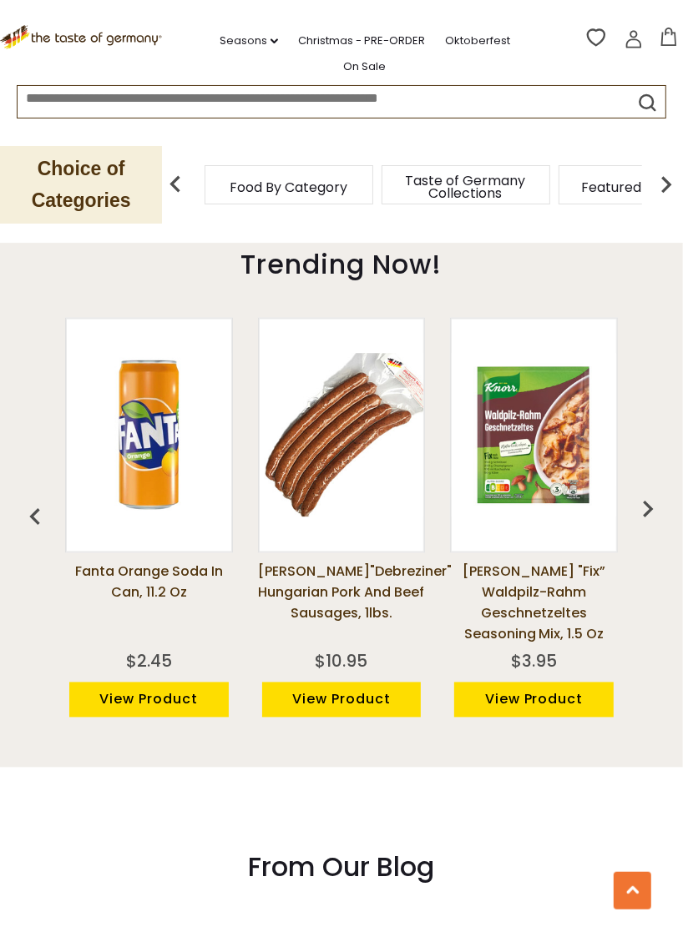
click at [650, 494] on img "button" at bounding box center [647, 508] width 33 height 33
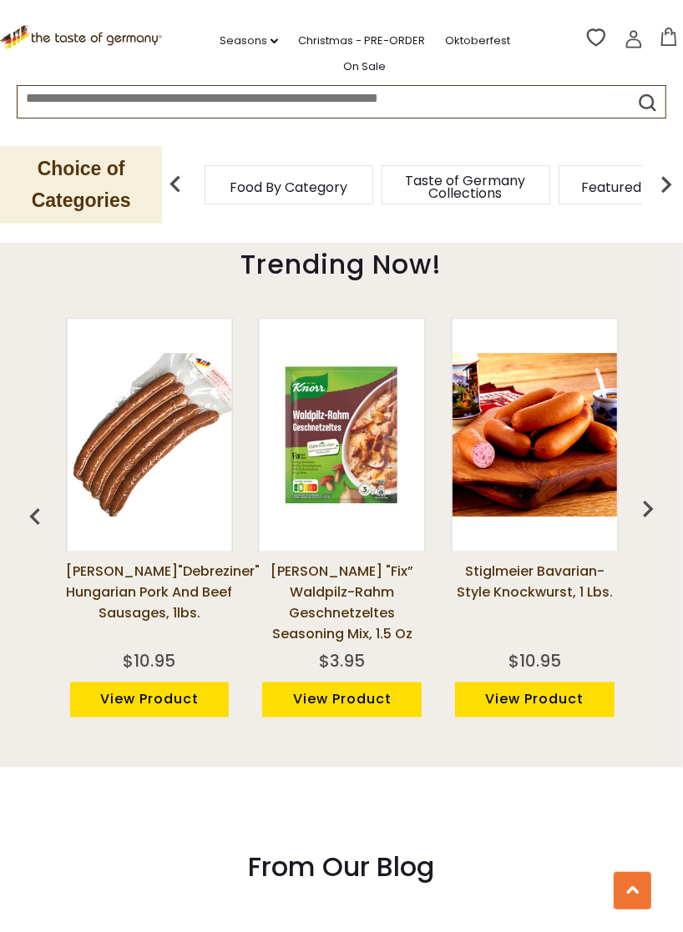
click at [658, 492] on img "button" at bounding box center [647, 508] width 33 height 33
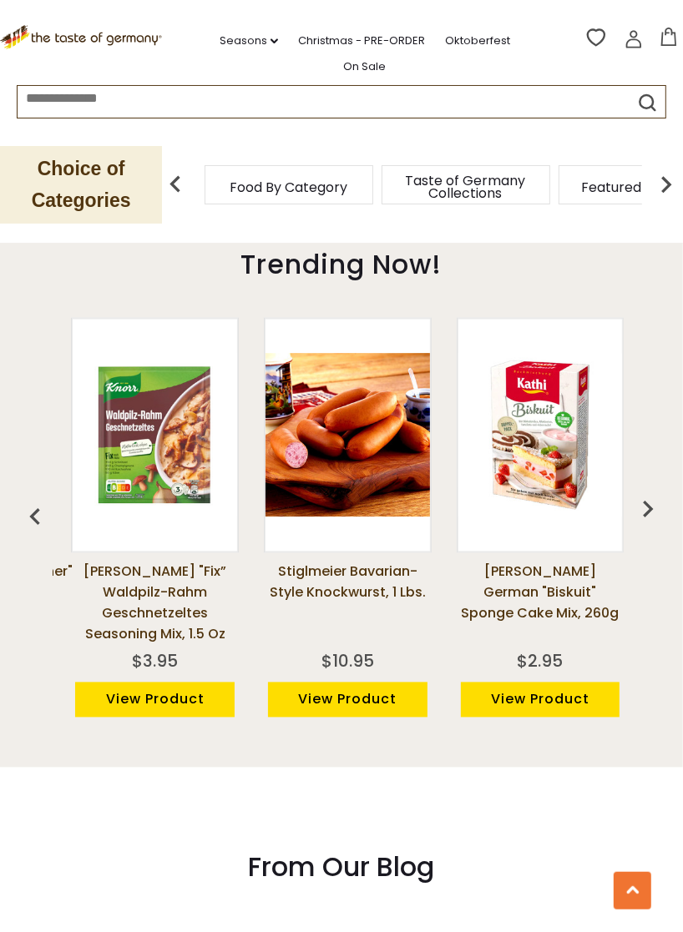
scroll to position [0, 962]
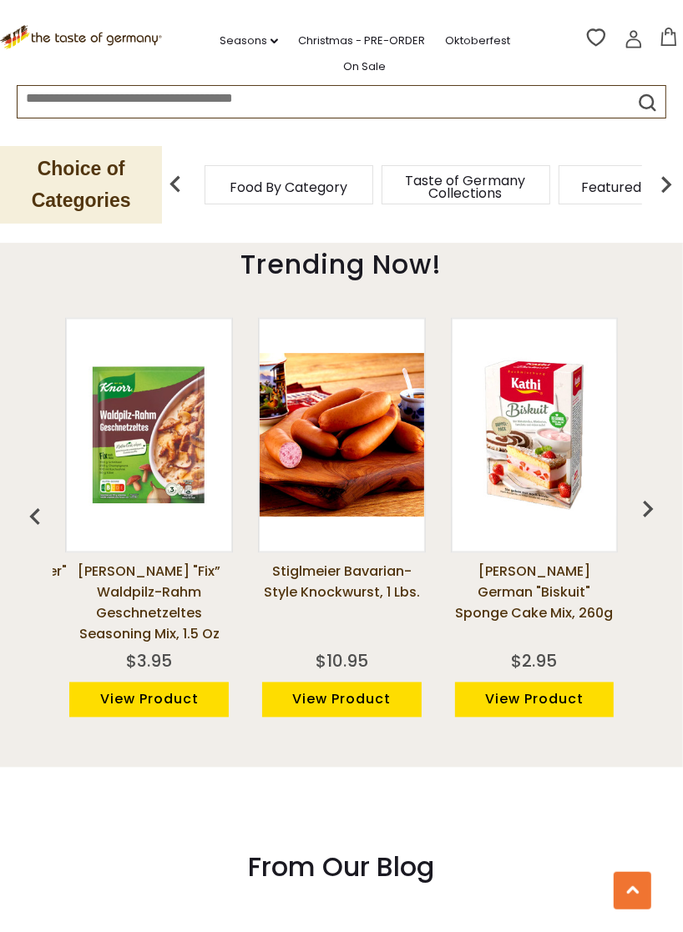
click at [664, 495] on button "button" at bounding box center [647, 513] width 37 height 37
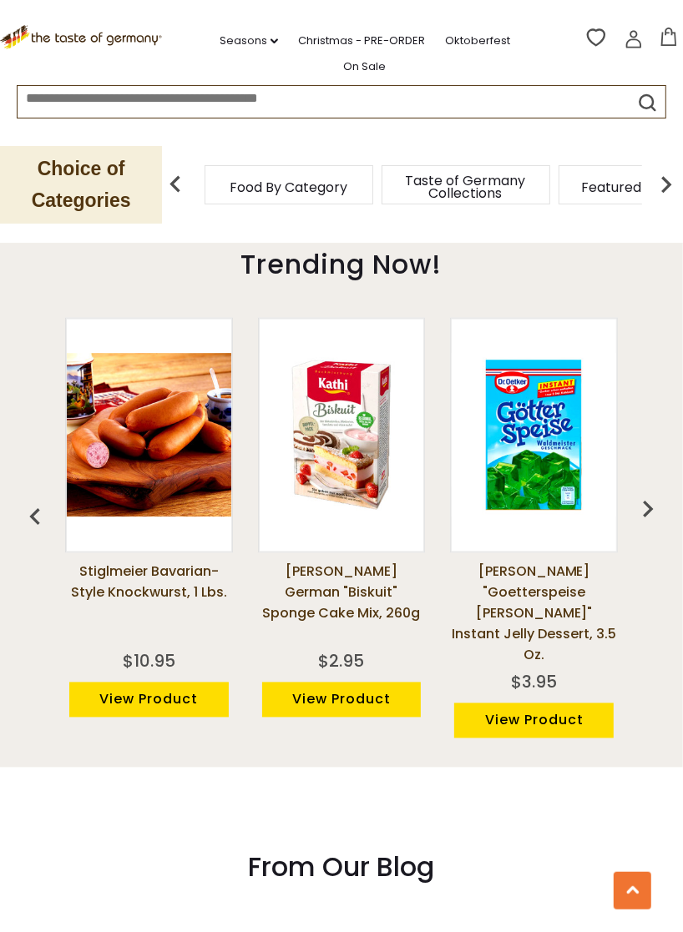
click at [654, 492] on img "button" at bounding box center [647, 508] width 33 height 33
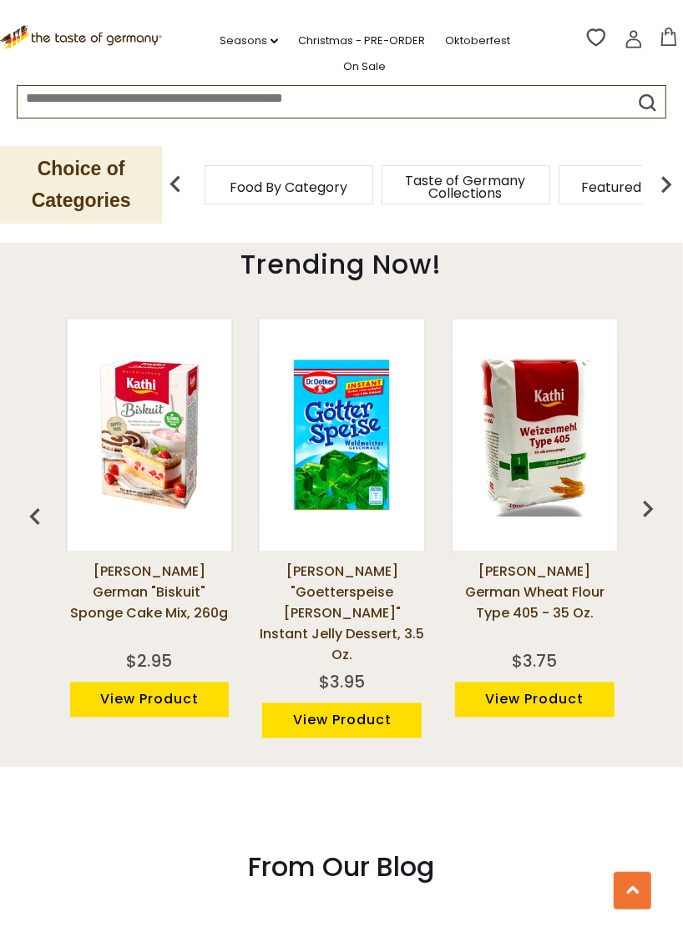
click at [651, 492] on img "button" at bounding box center [647, 508] width 33 height 33
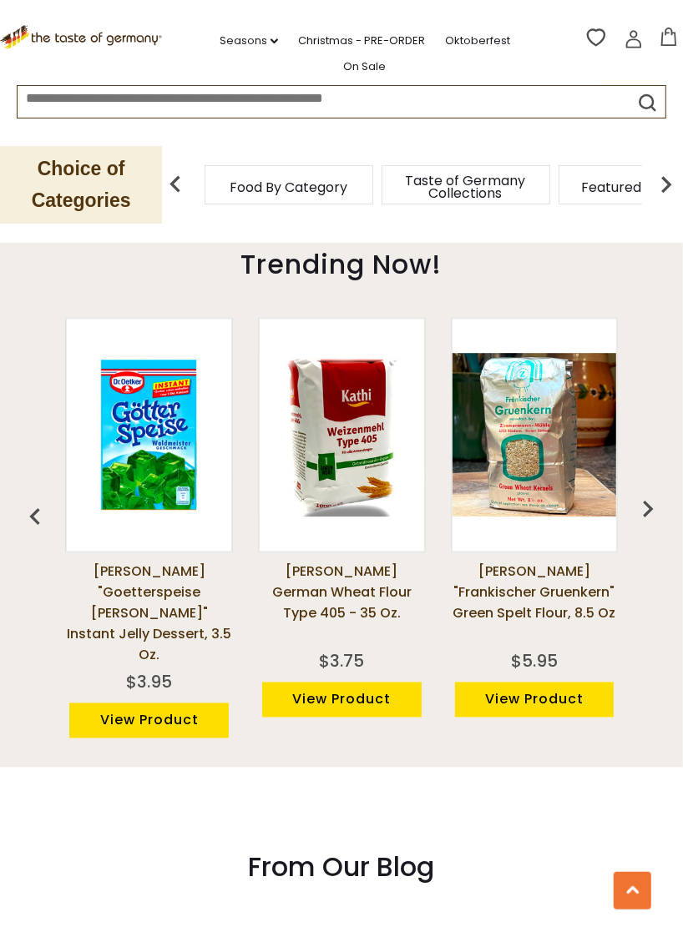
click at [633, 492] on img "button" at bounding box center [647, 508] width 33 height 33
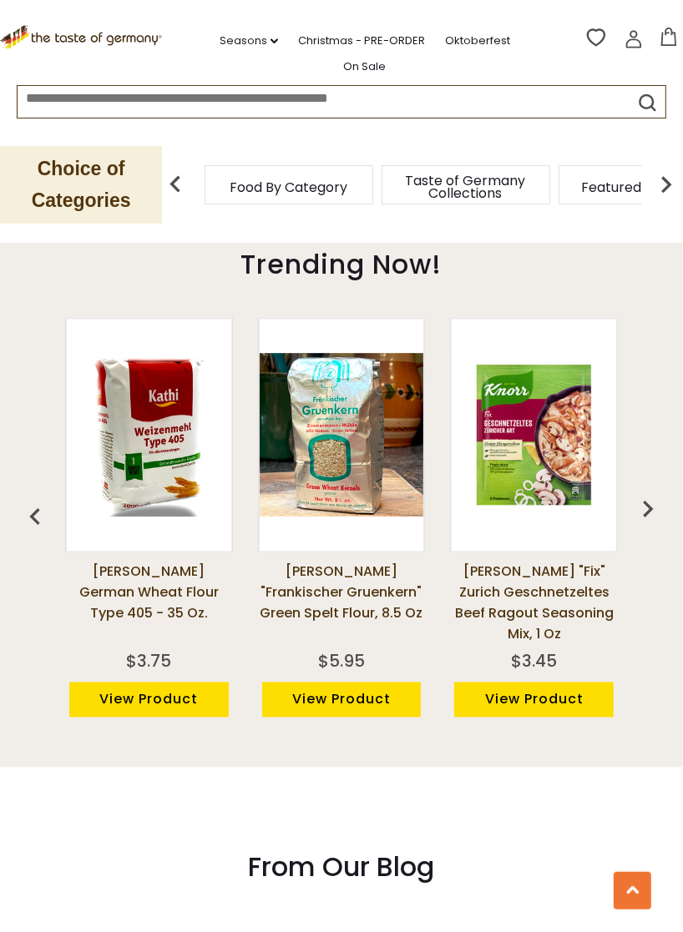
click at [656, 492] on img "button" at bounding box center [647, 508] width 33 height 33
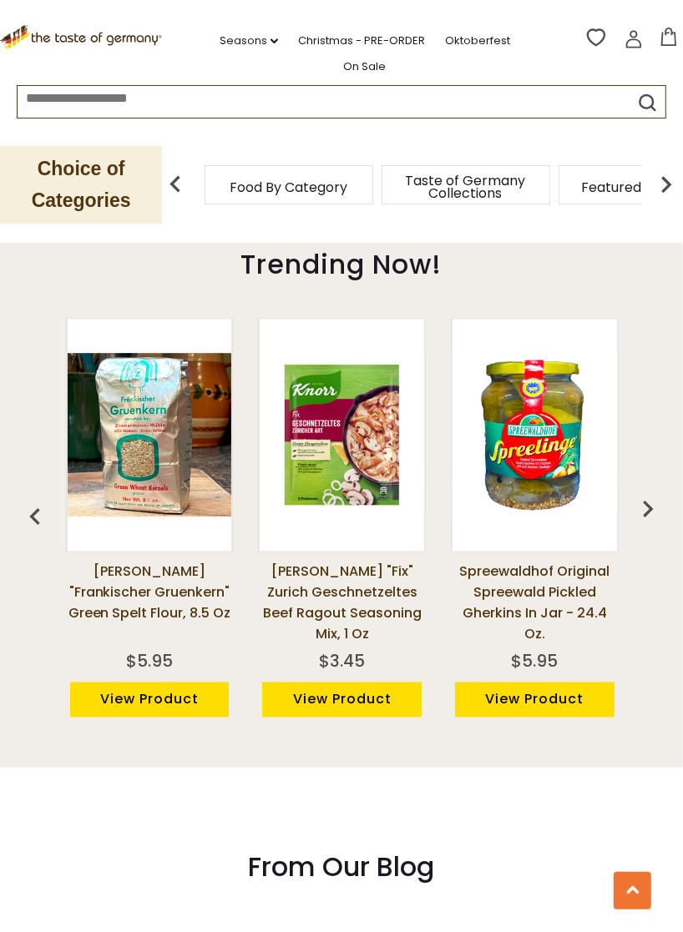
click at [656, 492] on img "button" at bounding box center [647, 508] width 33 height 33
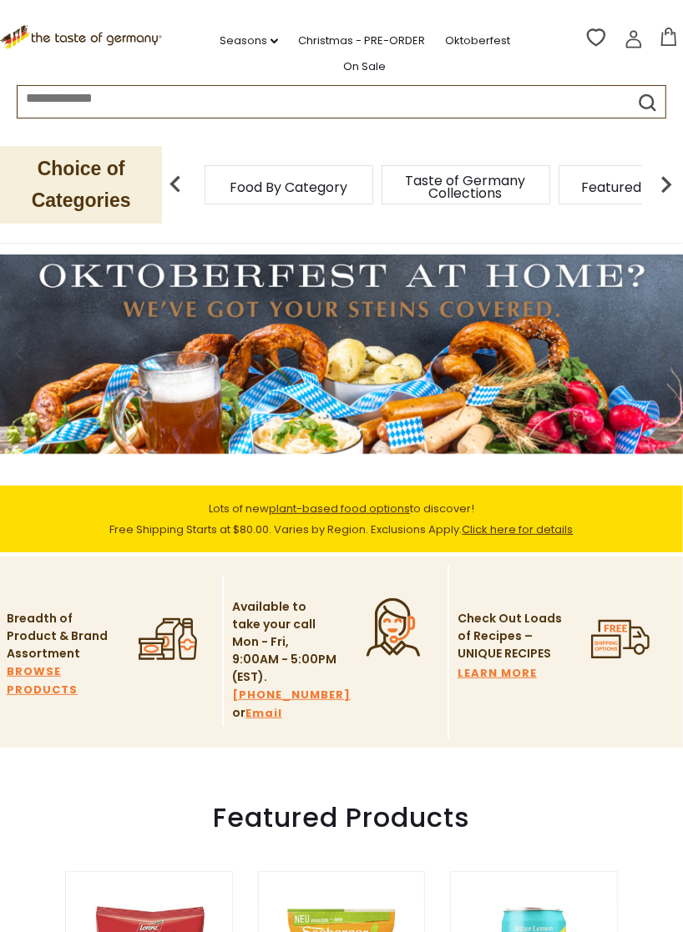
scroll to position [0, 1925]
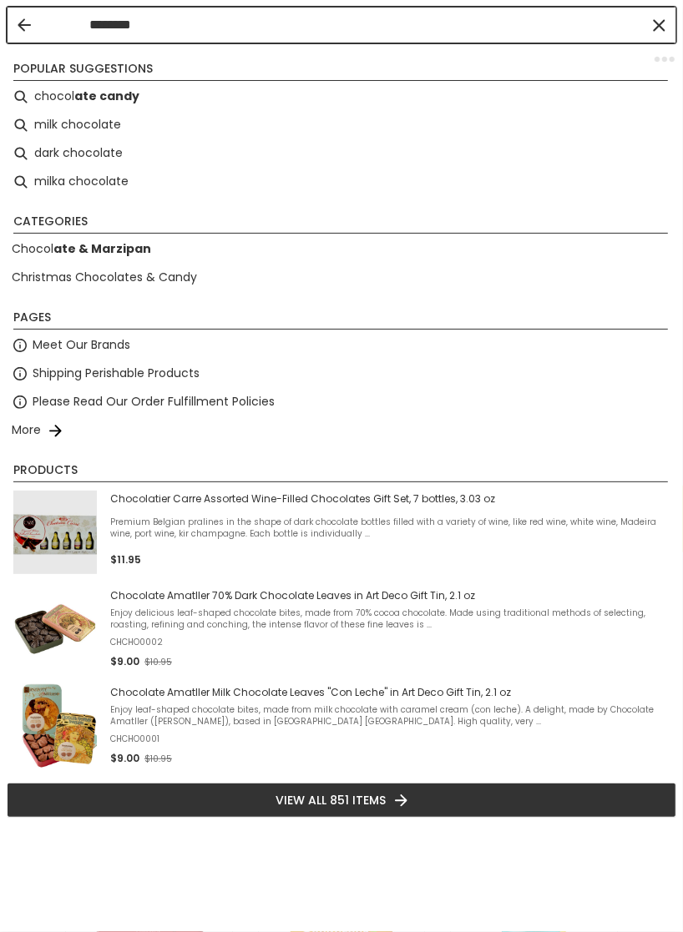
type input "*********"
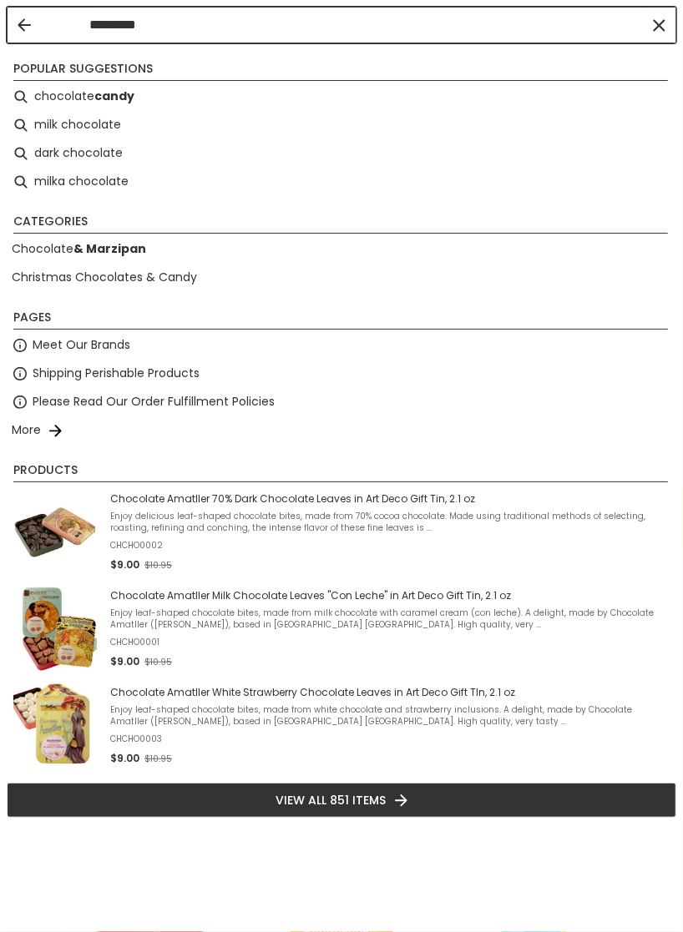
type input "*********"
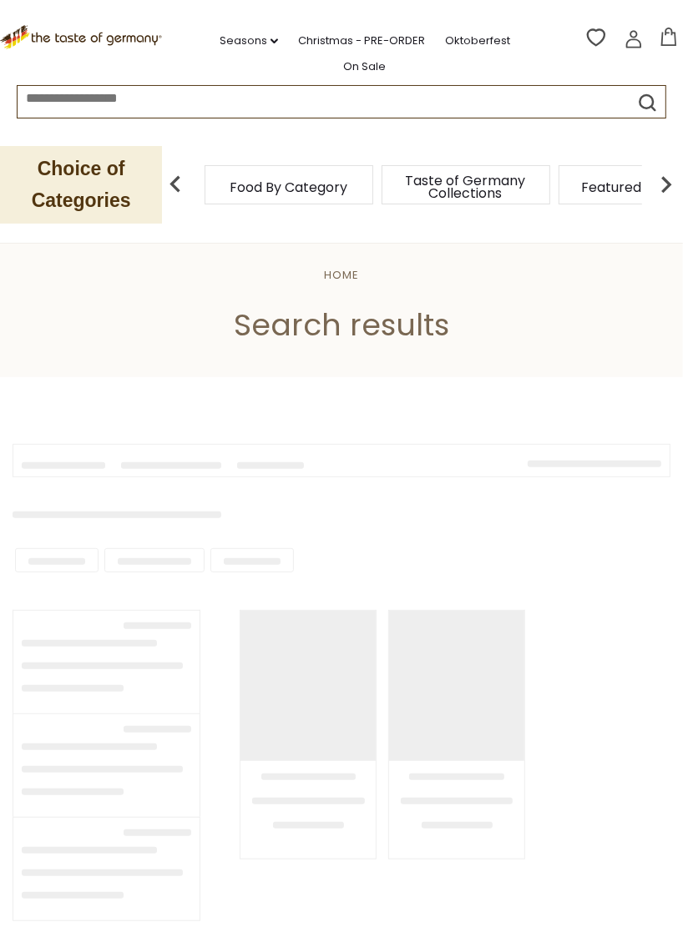
type input "*********"
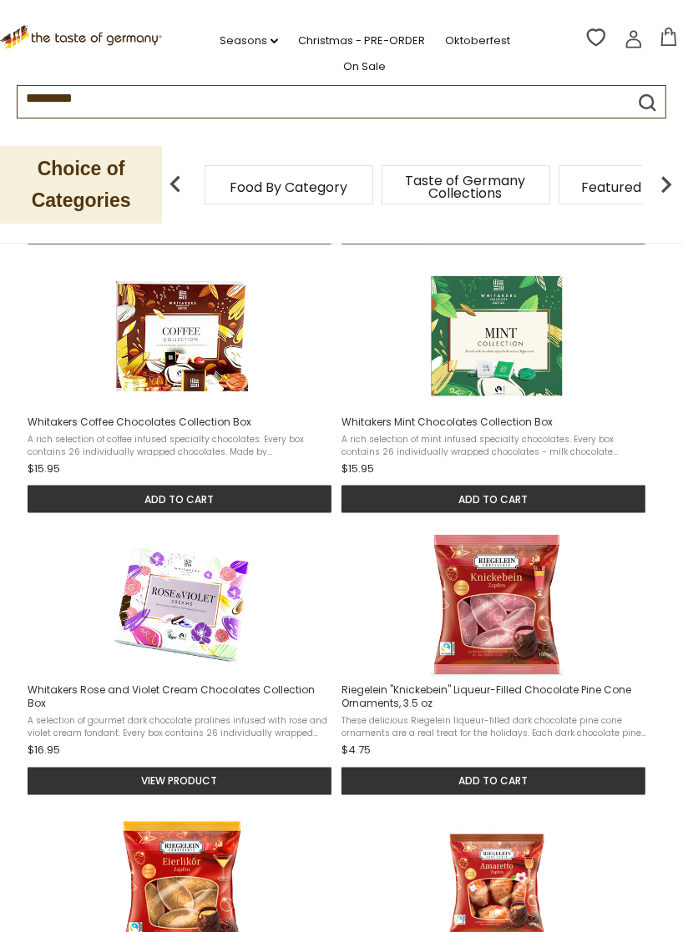
scroll to position [901, 0]
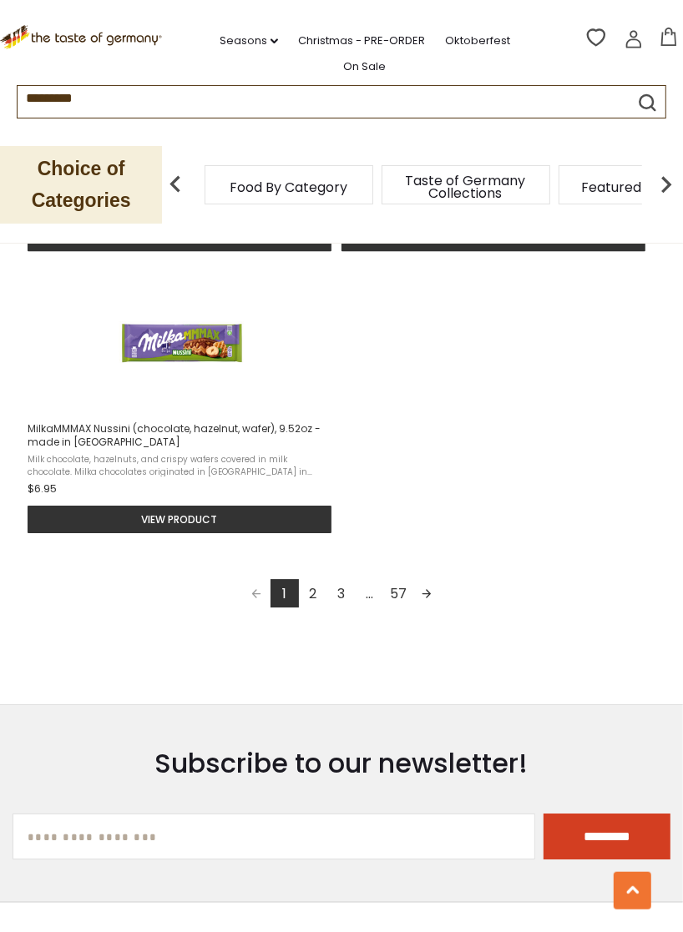
click at [310, 593] on link "2" at bounding box center [313, 593] width 28 height 28
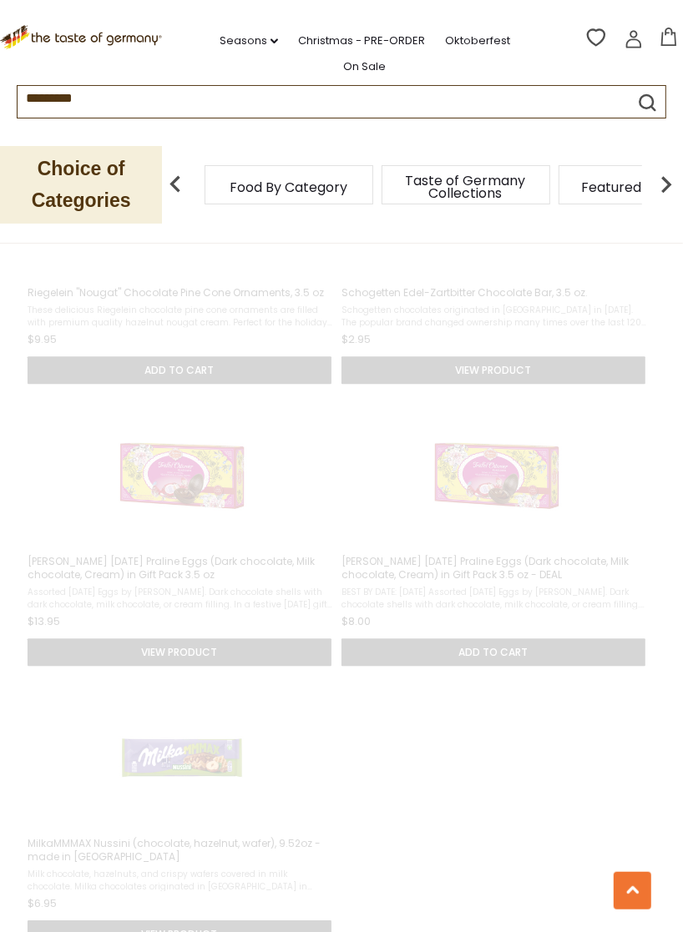
scroll to position [913, 0]
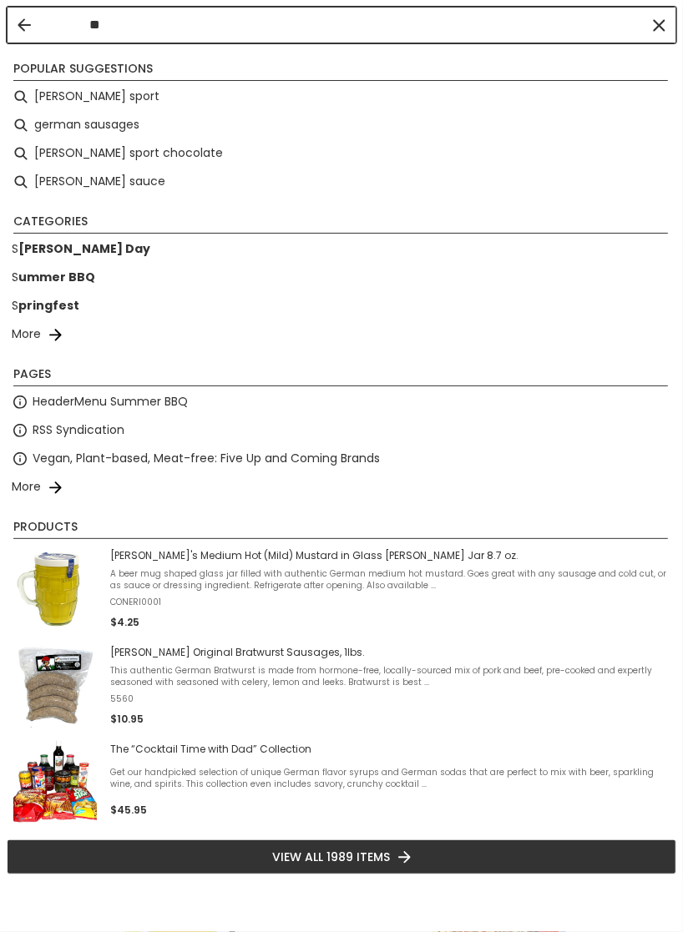
type input "***"
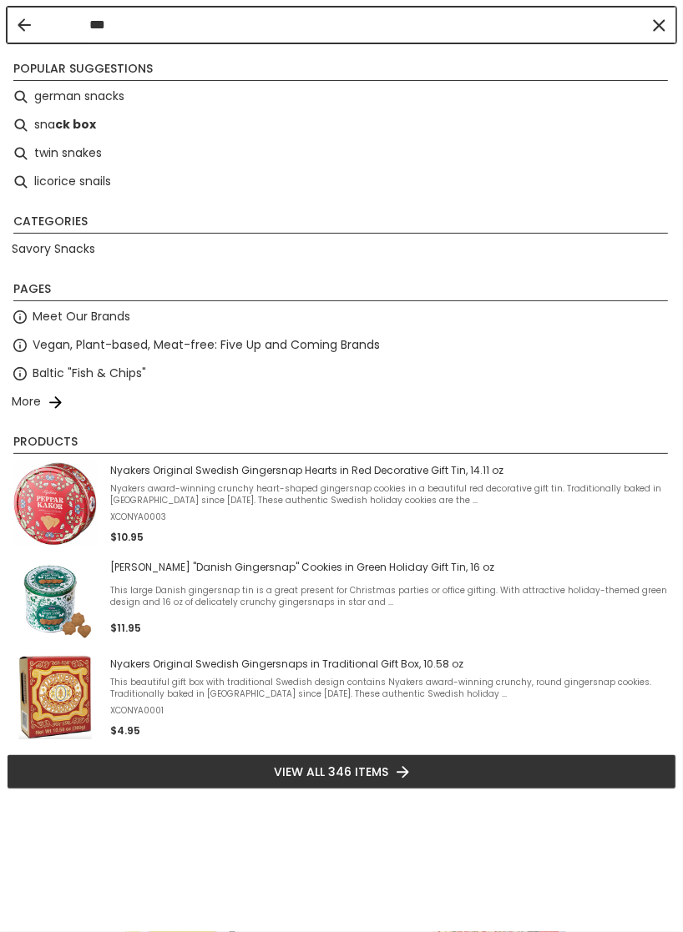
click at [83, 95] on li "german snacks" at bounding box center [341, 97] width 669 height 28
type input "**********"
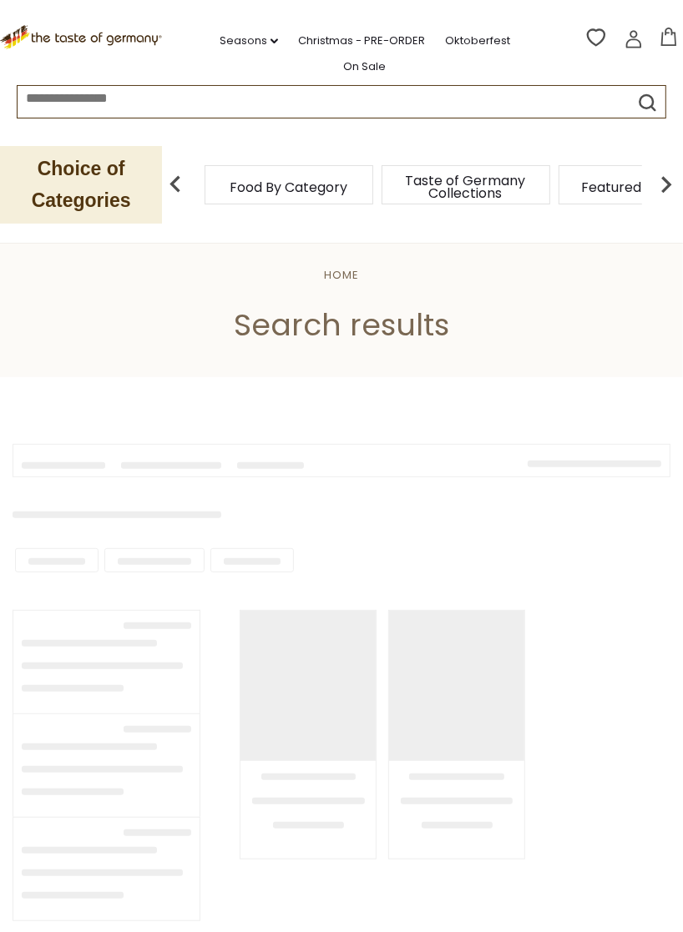
type input "**********"
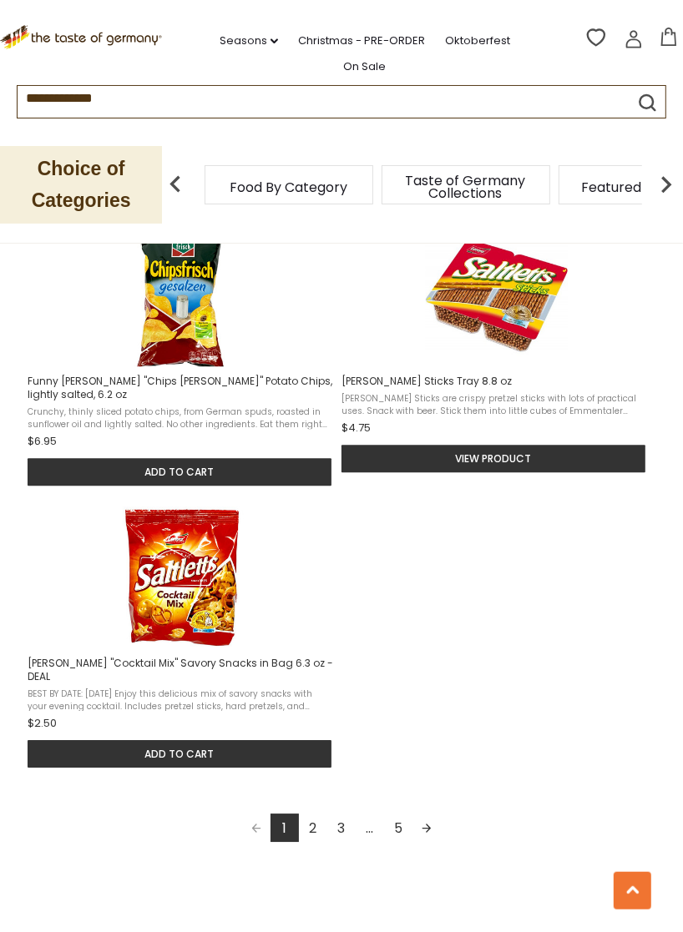
scroll to position [2045, 0]
